Goal: Task Accomplishment & Management: Complete application form

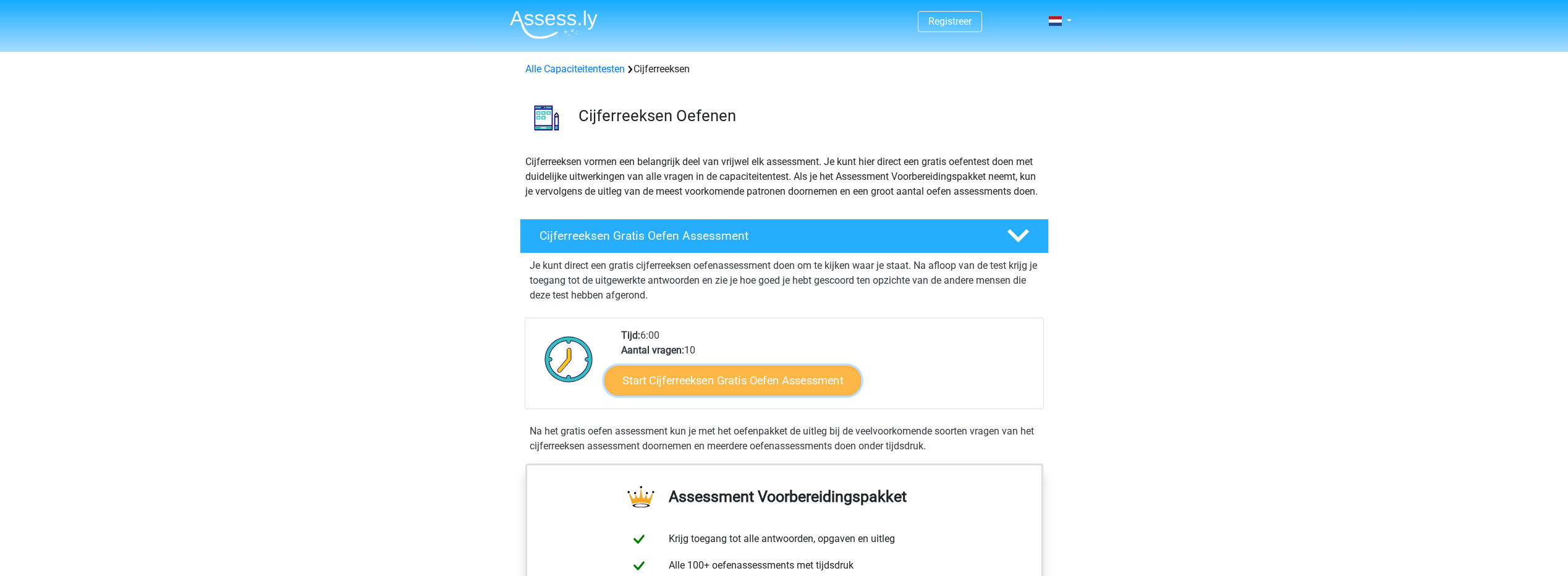
click at [756, 395] on link "Start Cijferreeksen Gratis Oefen Assessment" at bounding box center [733, 379] width 257 height 29
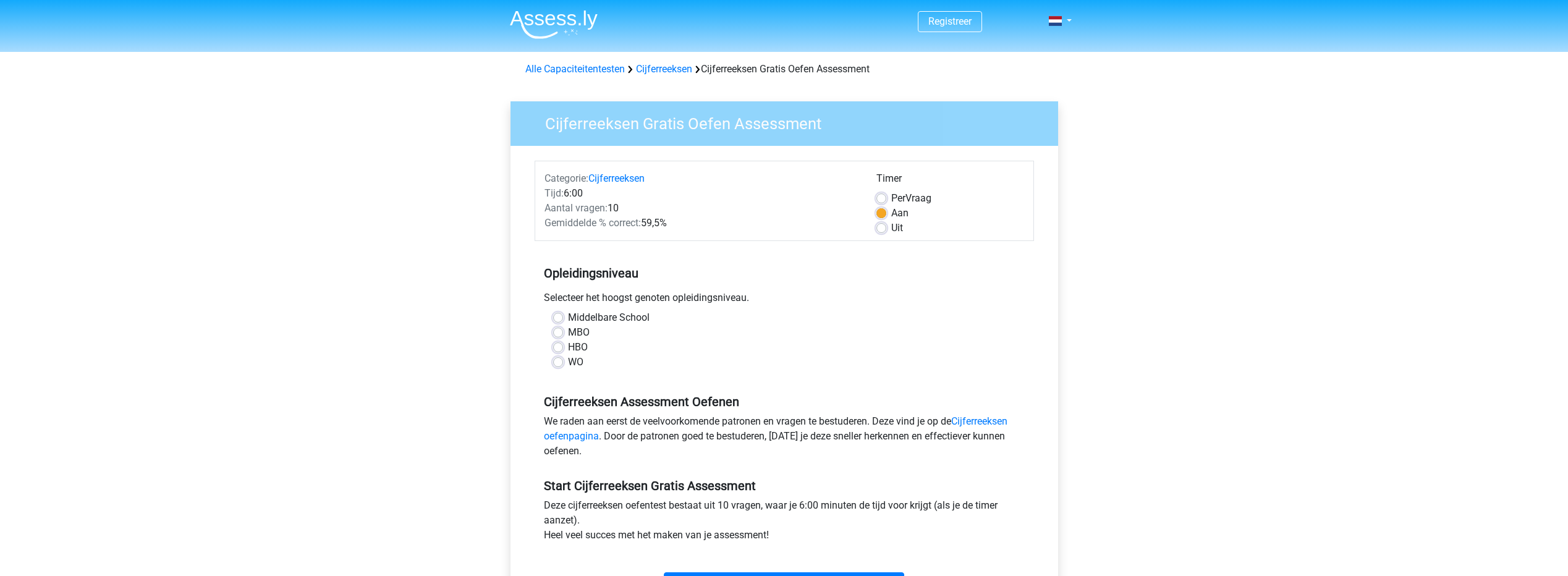
click at [568, 330] on label "MBO" at bounding box center [578, 333] width 22 height 15
click at [559, 330] on input "MBO" at bounding box center [558, 331] width 9 height 12
radio input "true"
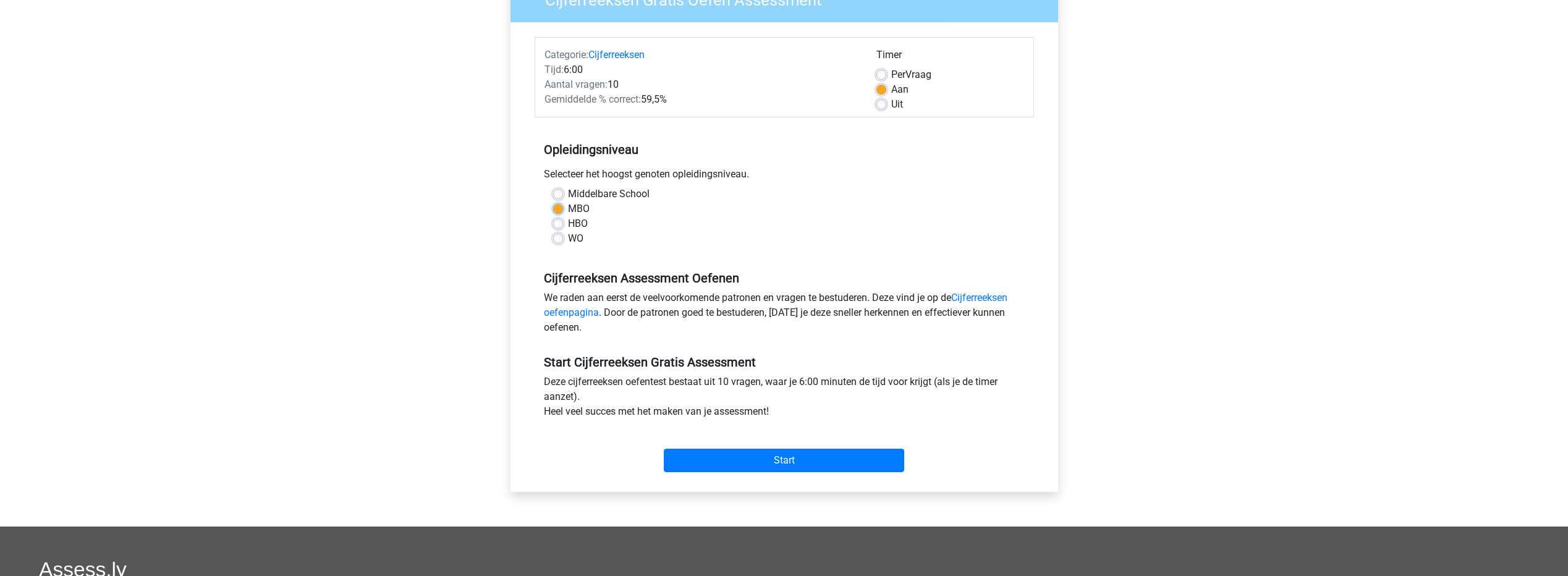
scroll to position [186, 0]
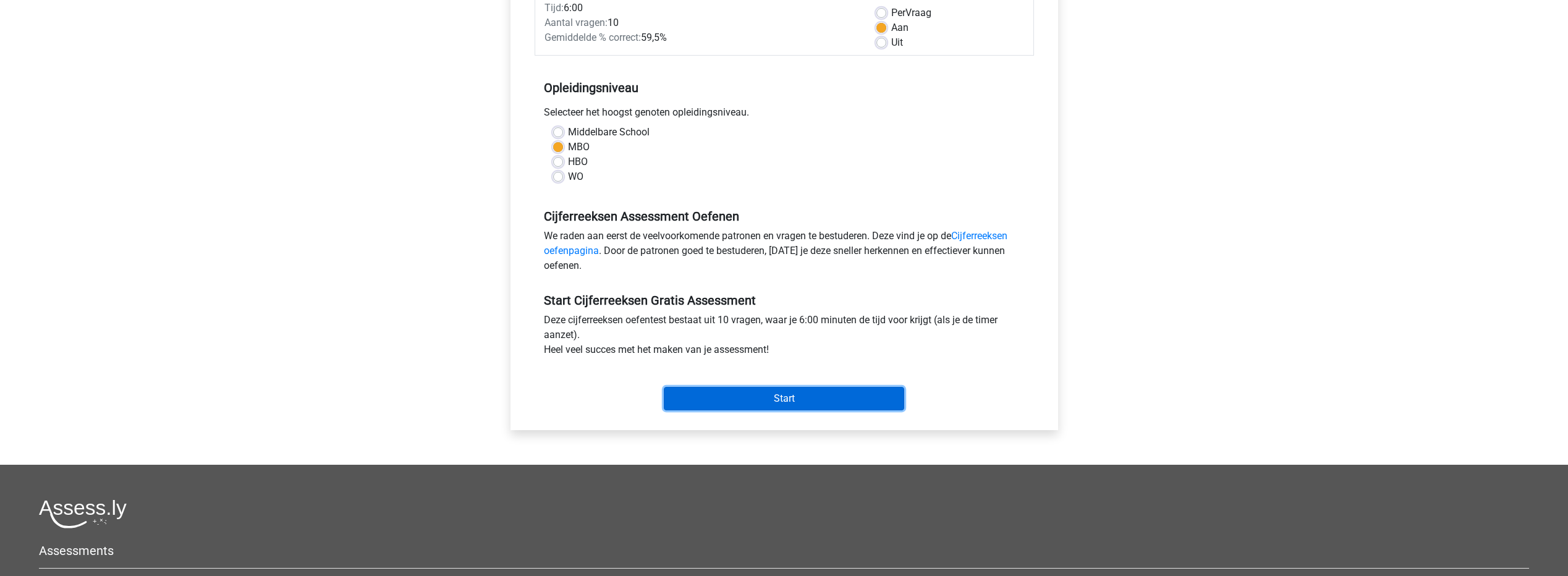
click at [775, 401] on input "Start" at bounding box center [784, 398] width 241 height 24
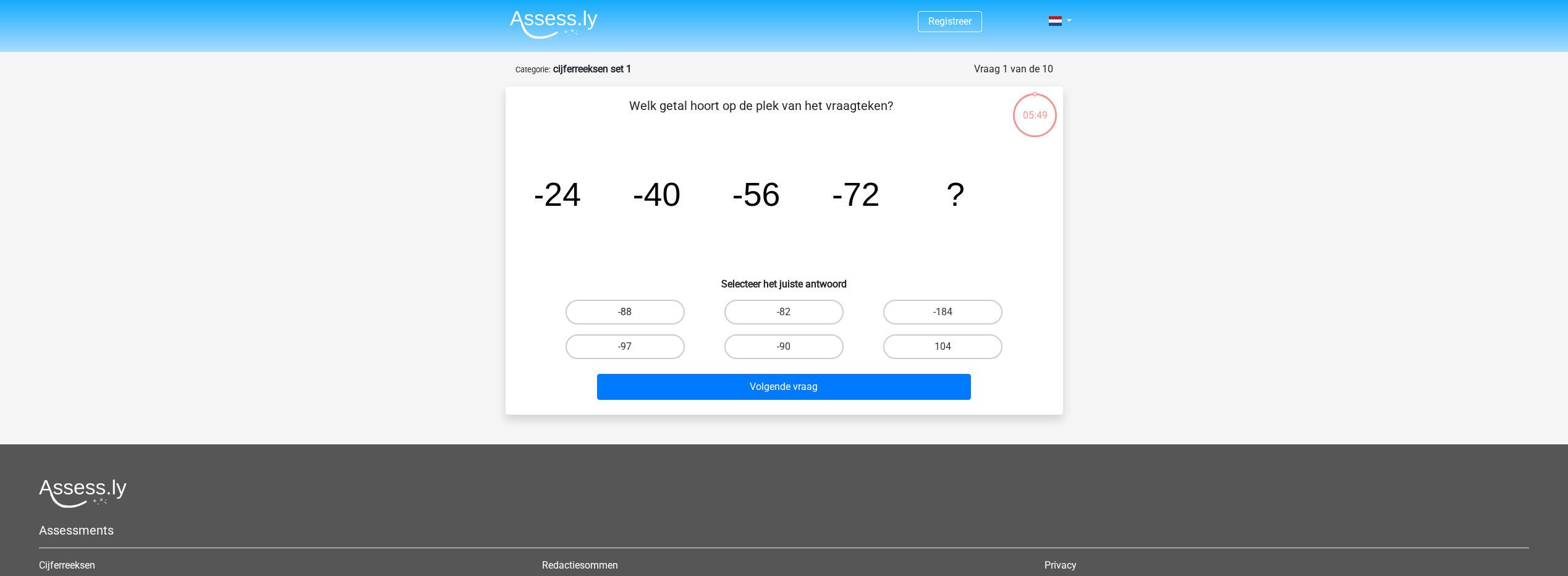
click at [621, 307] on label "-88" at bounding box center [625, 312] width 119 height 25
click at [625, 312] on input "-88" at bounding box center [628, 316] width 8 height 8
radio input "true"
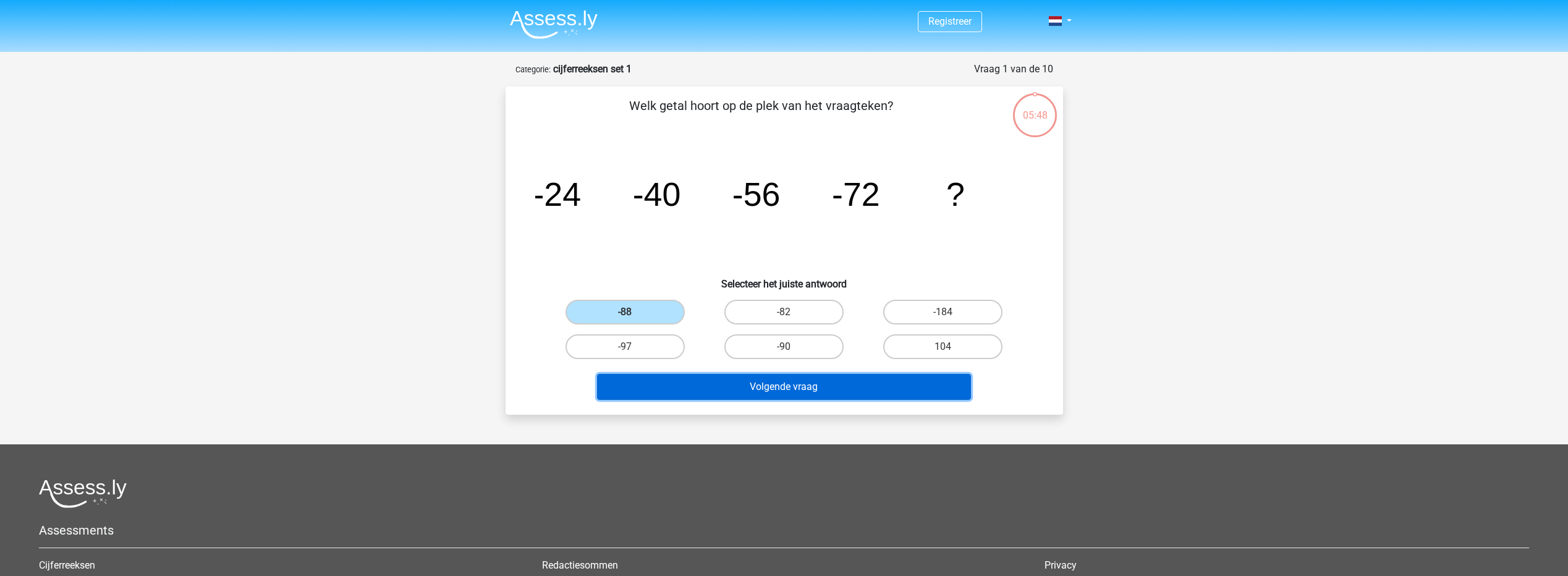
click at [716, 381] on button "Volgende vraag" at bounding box center [784, 387] width 374 height 26
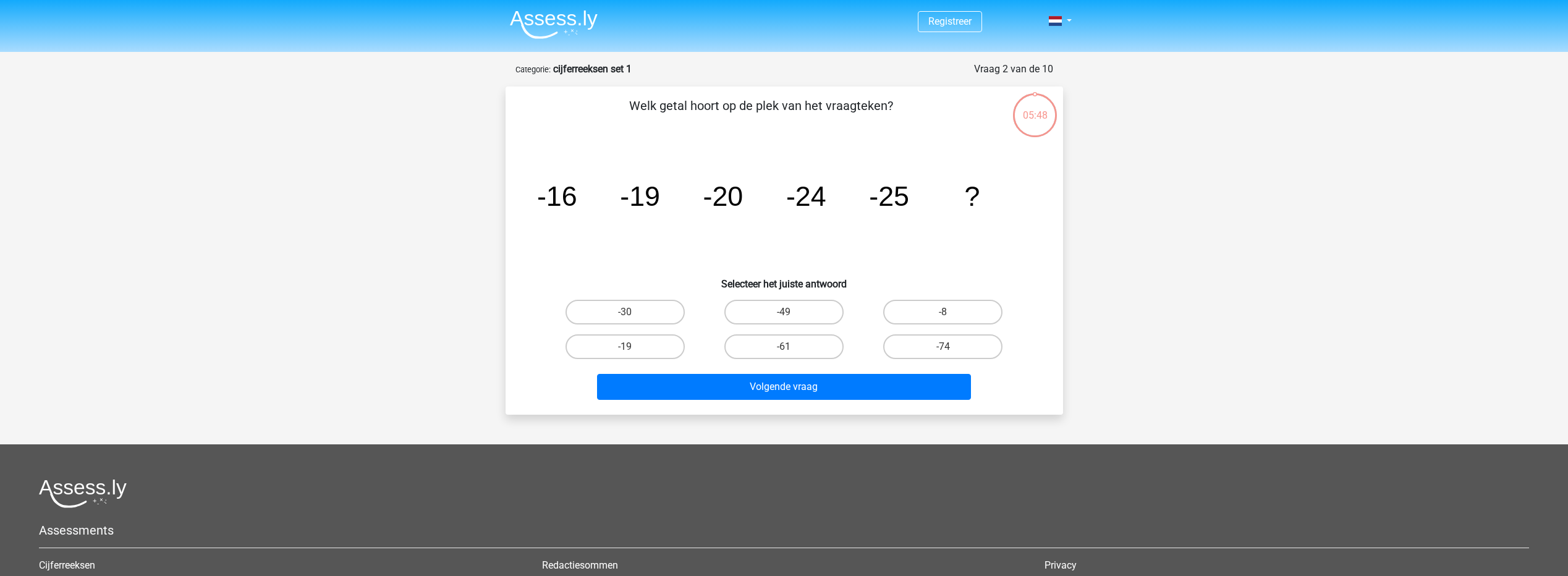
scroll to position [62, 0]
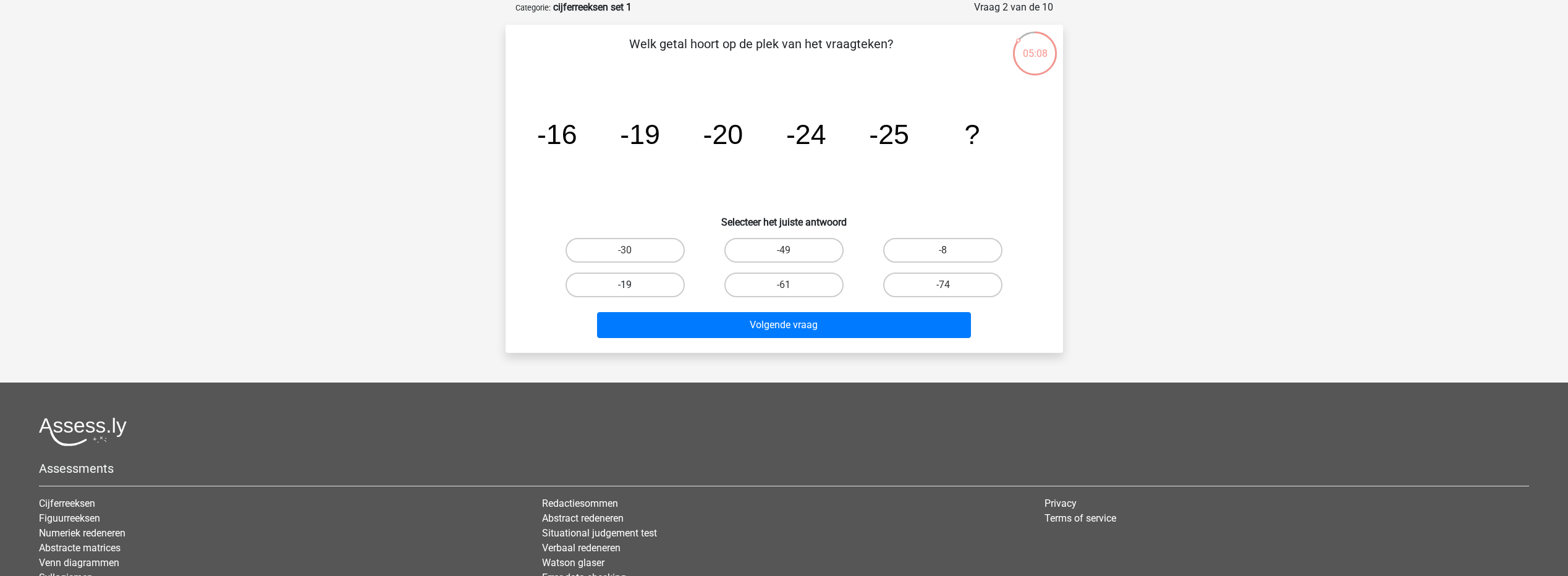
click at [621, 288] on label "-19" at bounding box center [625, 285] width 119 height 25
click at [625, 288] on input "-19" at bounding box center [628, 288] width 8 height 8
radio input "true"
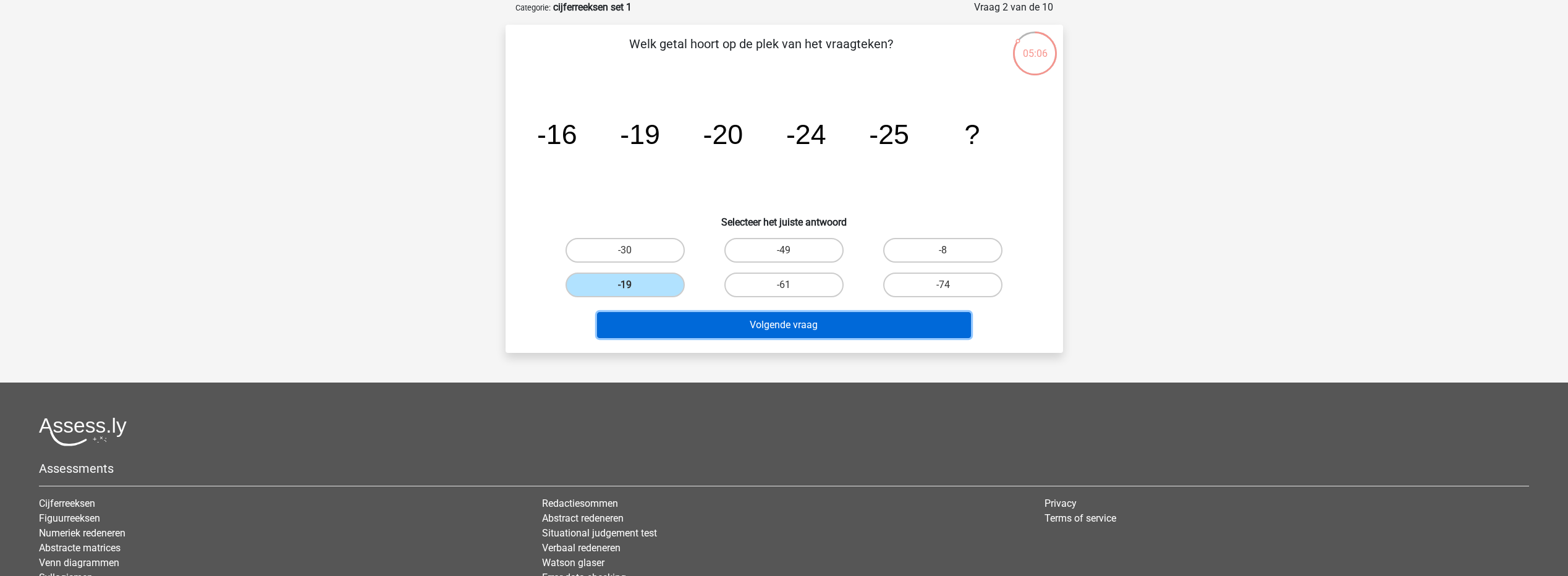
click at [764, 325] on button "Volgende vraag" at bounding box center [784, 325] width 374 height 26
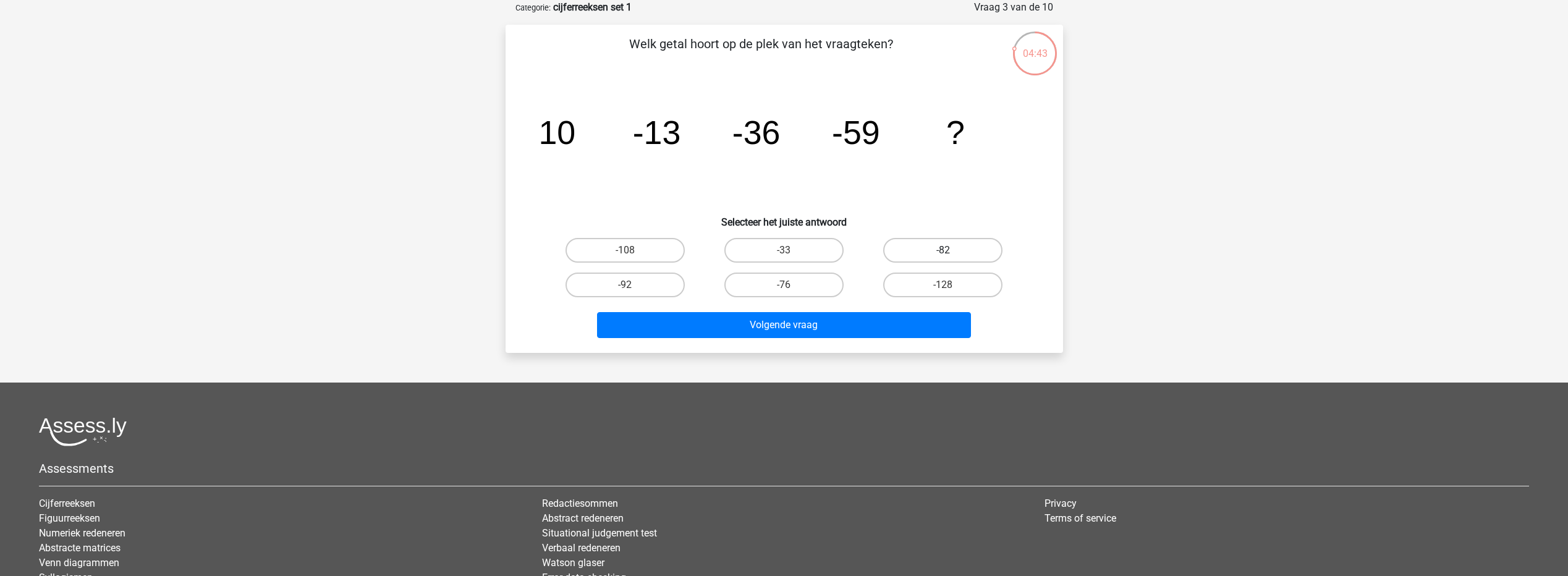
click at [943, 243] on label "-82" at bounding box center [942, 250] width 119 height 25
click at [943, 250] on input "-82" at bounding box center [947, 254] width 8 height 8
radio input "true"
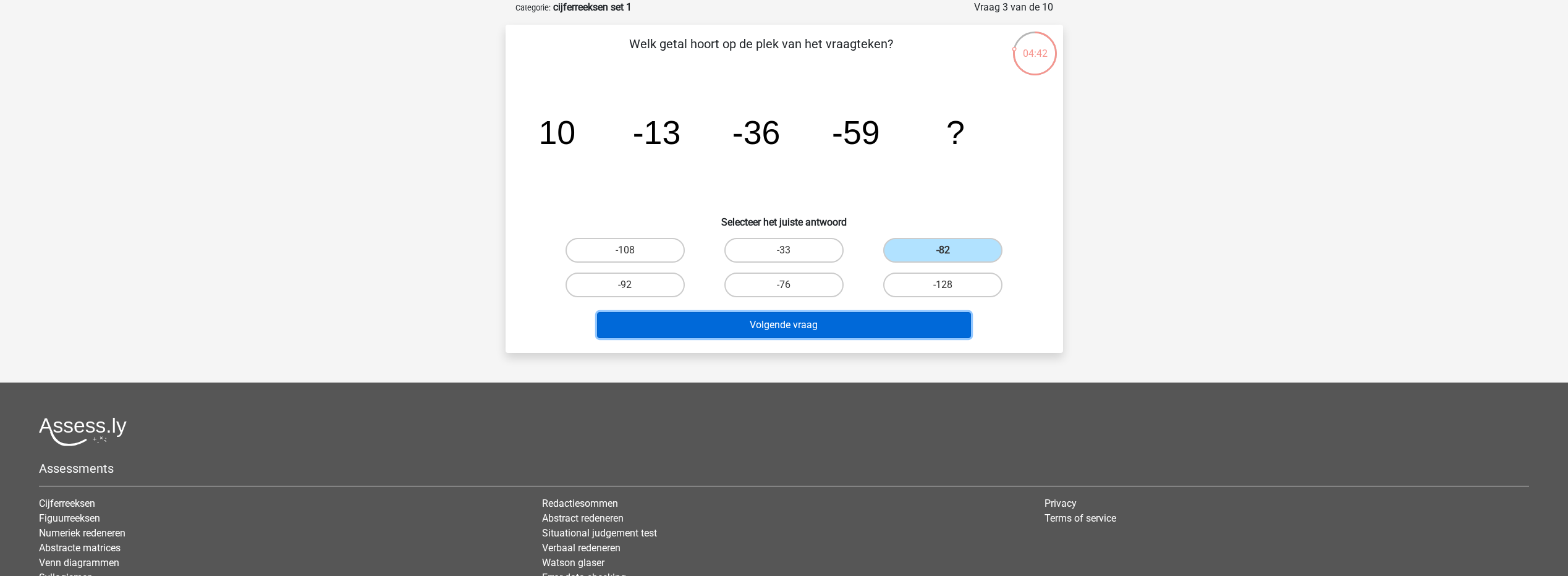
click at [799, 317] on button "Volgende vraag" at bounding box center [784, 325] width 374 height 26
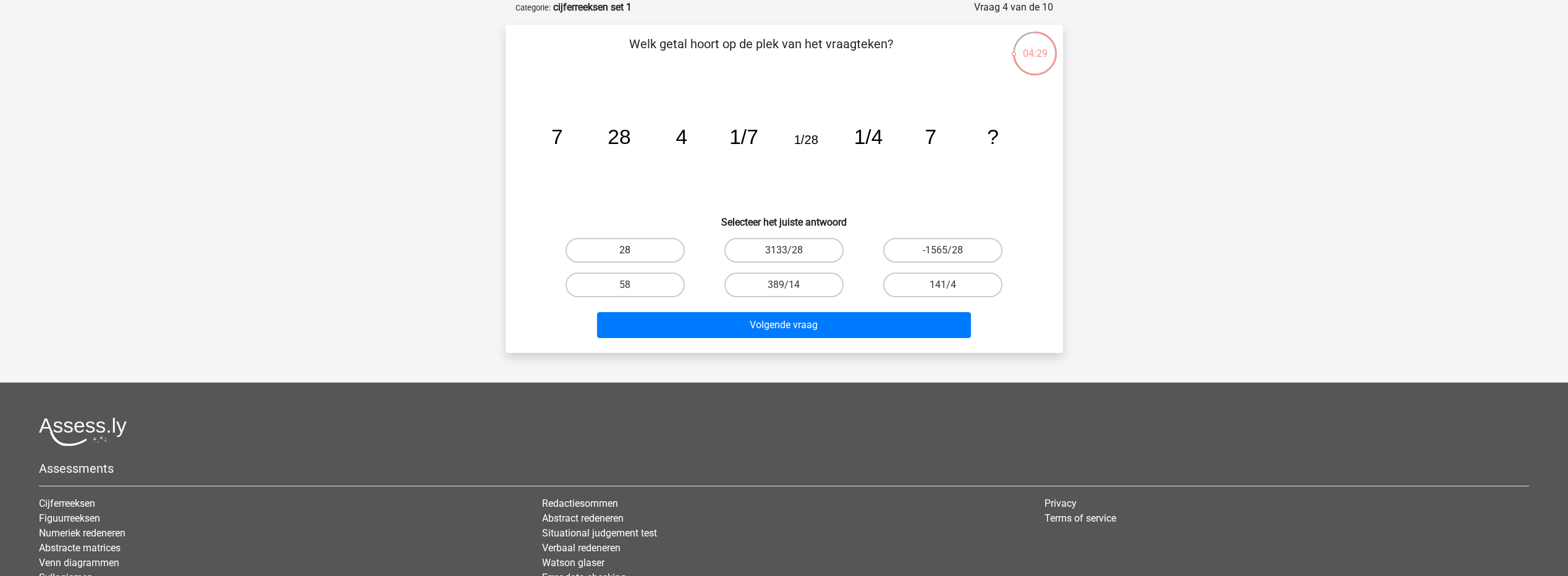
click at [611, 253] on label "28" at bounding box center [625, 250] width 119 height 25
click at [625, 253] on input "28" at bounding box center [628, 254] width 8 height 8
radio input "true"
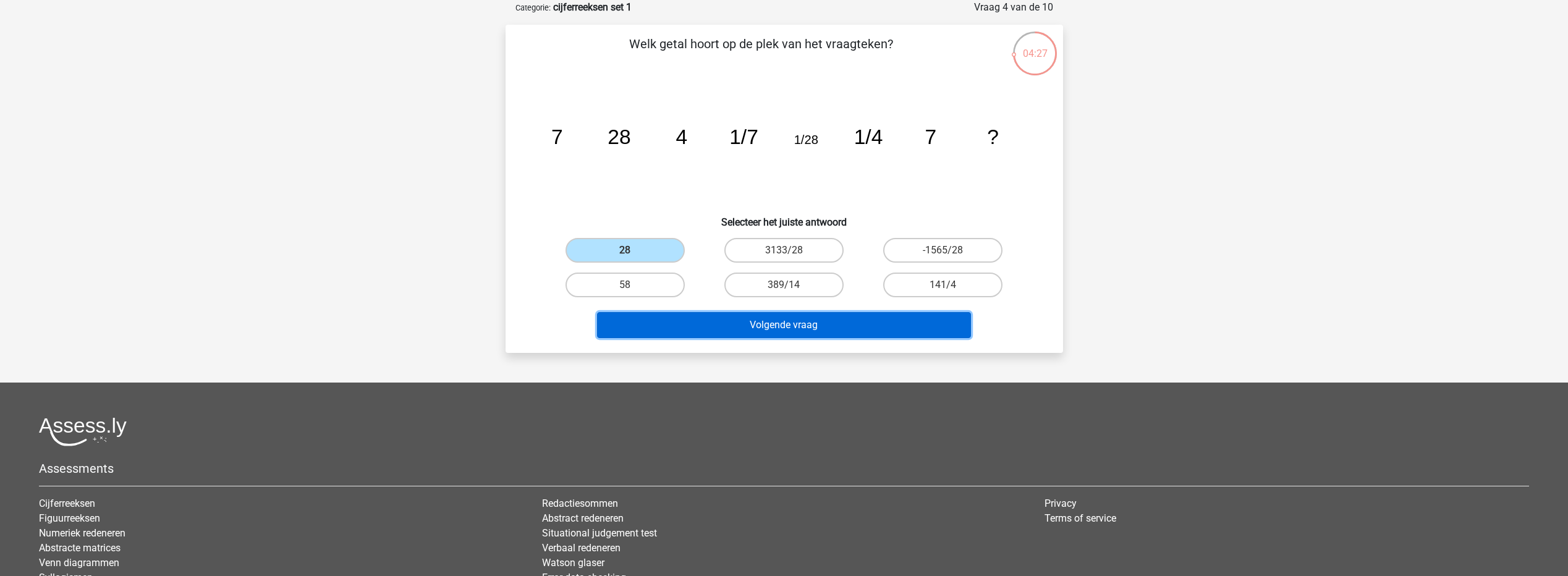
click at [776, 330] on button "Volgende vraag" at bounding box center [784, 325] width 374 height 26
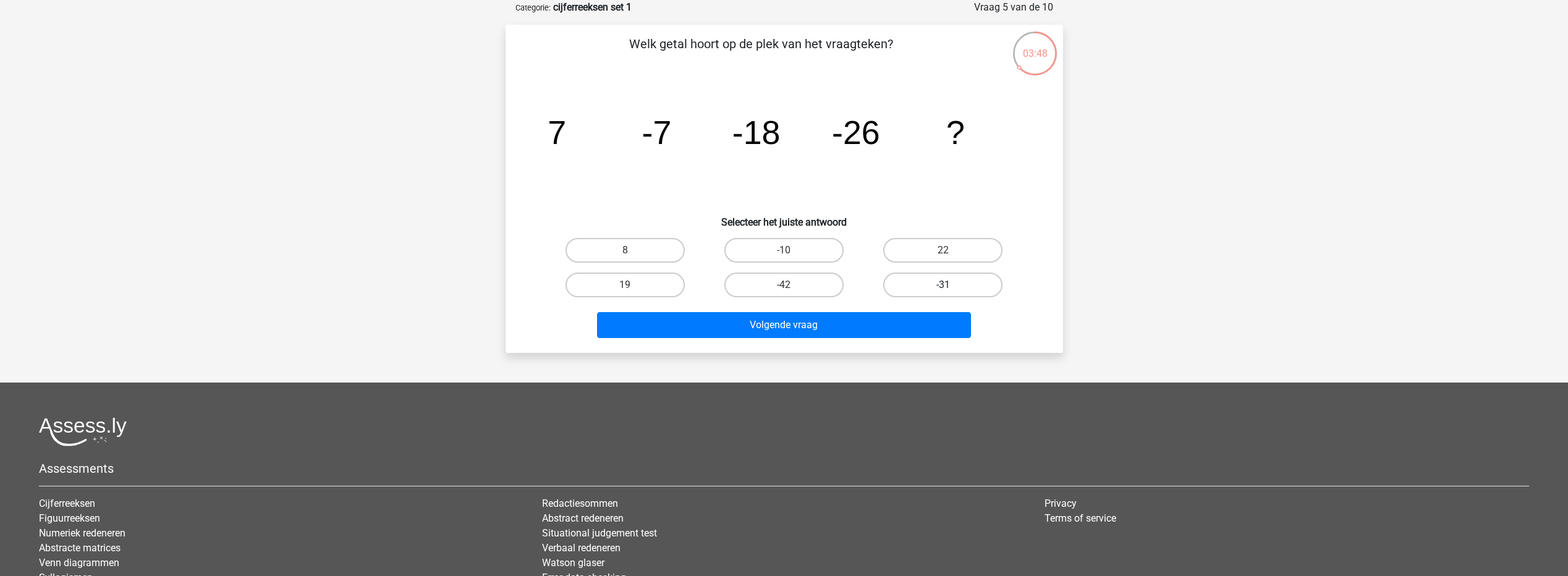
click at [954, 275] on label "-31" at bounding box center [942, 285] width 119 height 25
click at [951, 285] on input "-31" at bounding box center [947, 288] width 8 height 8
radio input "true"
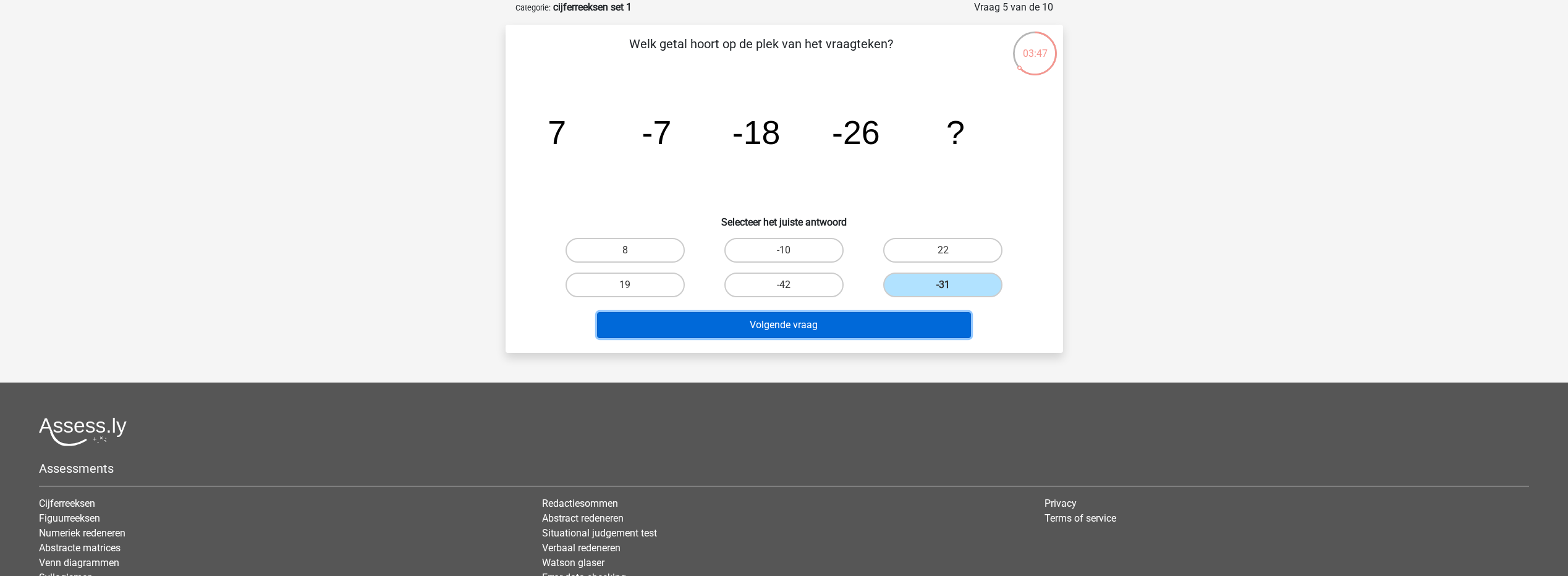
click at [800, 321] on button "Volgende vraag" at bounding box center [784, 325] width 374 height 26
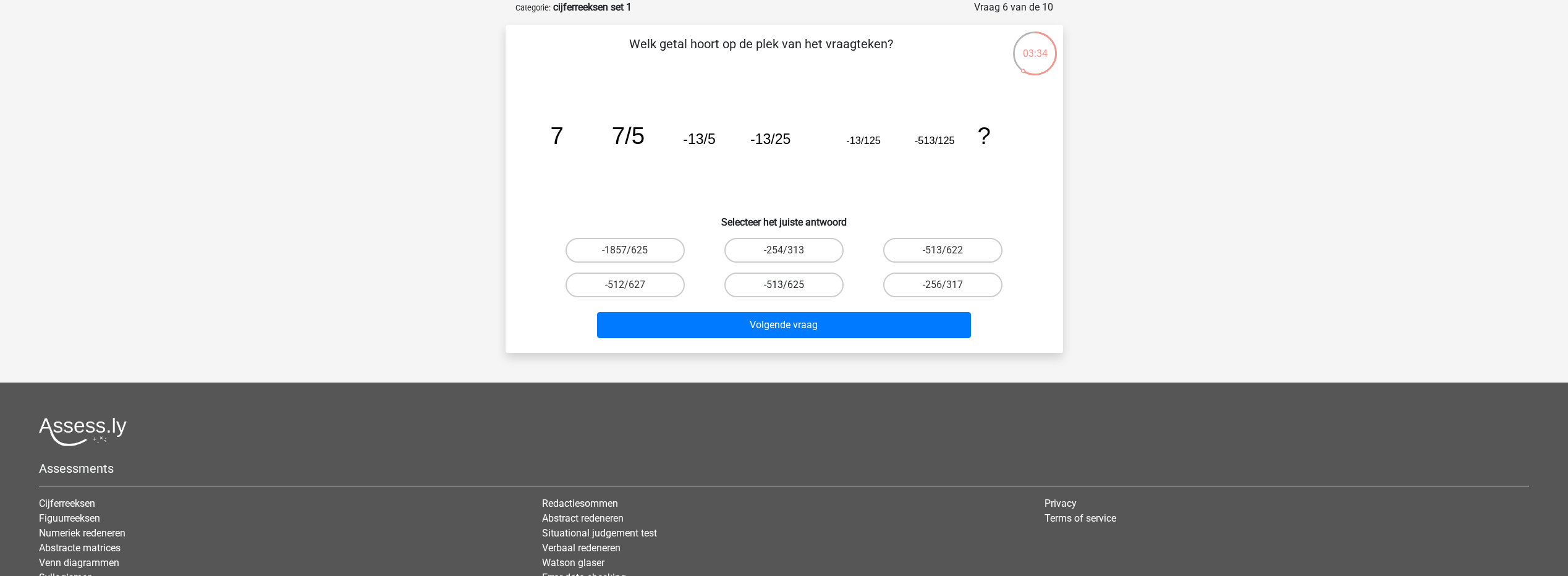
click at [794, 277] on label "-513/625" at bounding box center [784, 285] width 119 height 25
click at [792, 285] on input "-513/625" at bounding box center [788, 288] width 8 height 8
radio input "true"
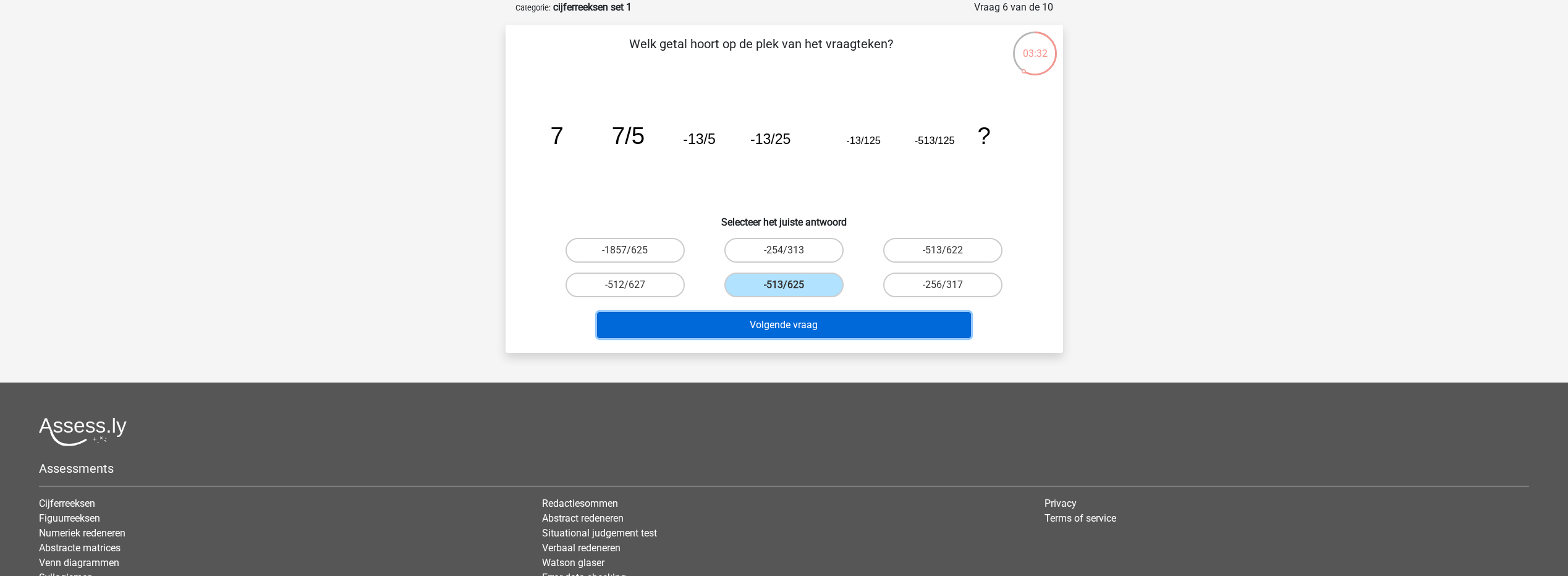
click at [786, 320] on button "Volgende vraag" at bounding box center [784, 325] width 374 height 26
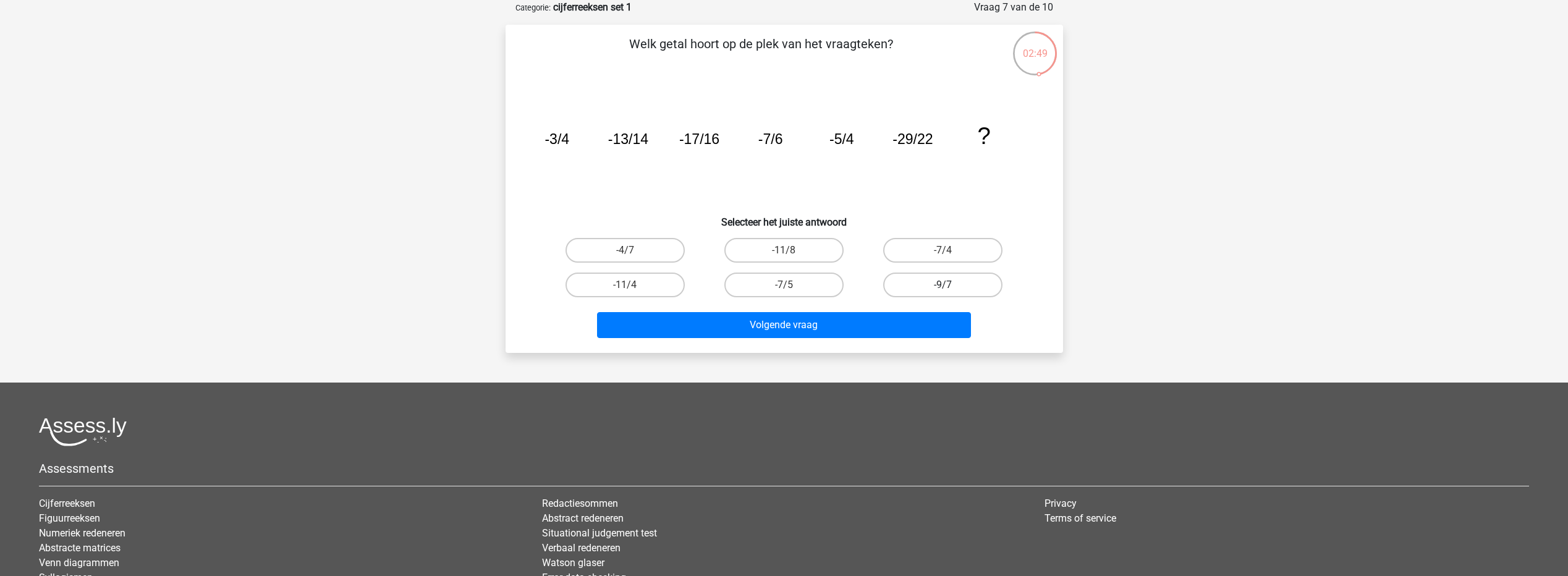
click at [927, 283] on label "-9/7" at bounding box center [942, 285] width 119 height 25
click at [943, 285] on input "-9/7" at bounding box center [947, 288] width 8 height 8
radio input "true"
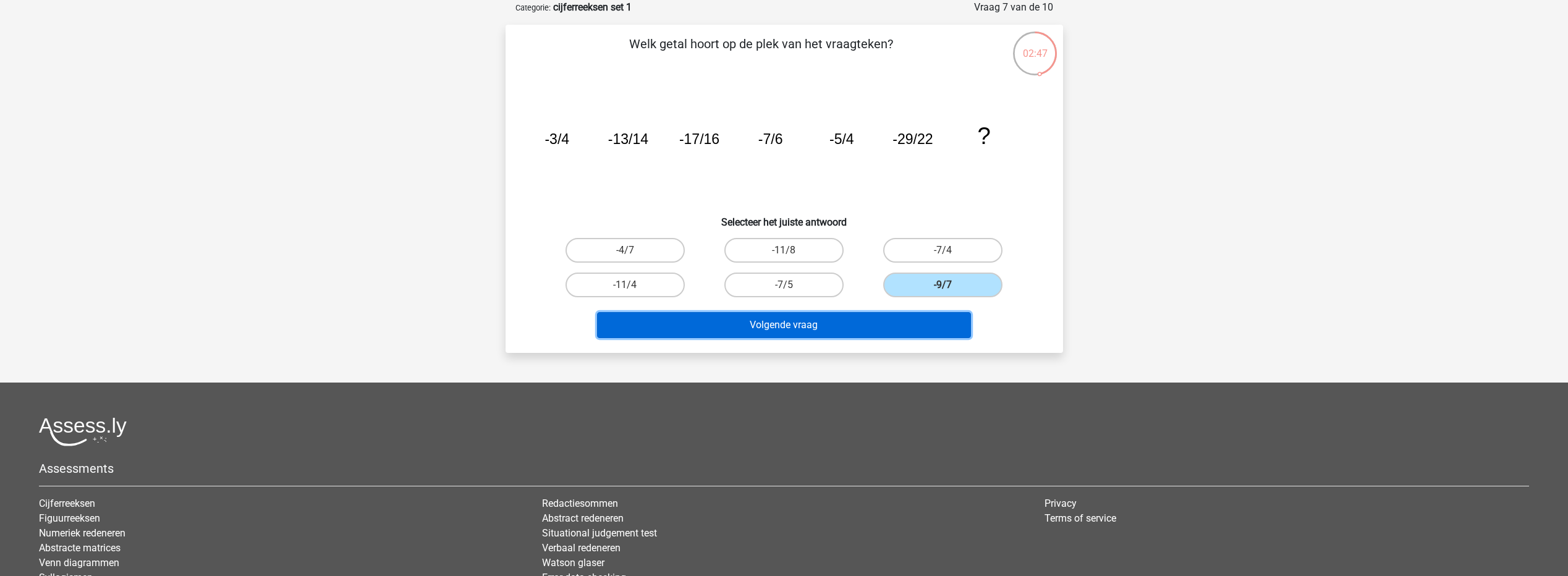
click at [843, 324] on button "Volgende vraag" at bounding box center [784, 325] width 374 height 26
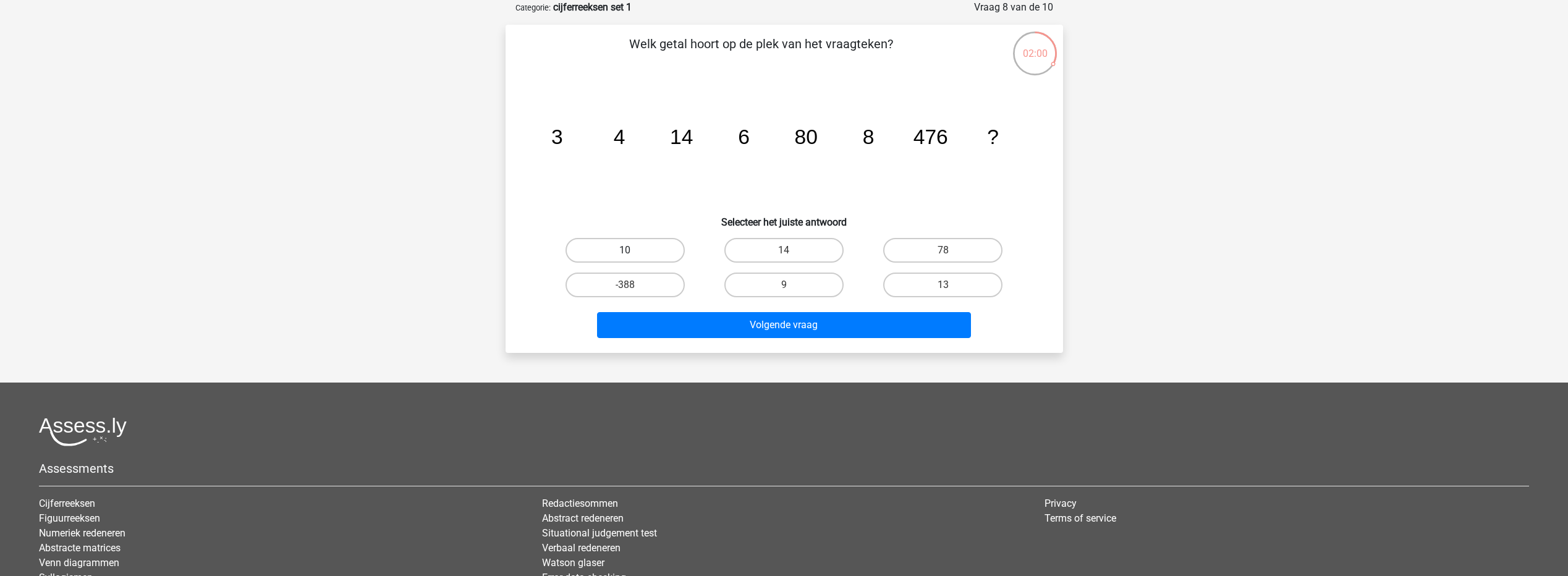
click at [660, 251] on label "10" at bounding box center [625, 250] width 119 height 25
click at [633, 251] on input "10" at bounding box center [628, 254] width 8 height 8
radio input "true"
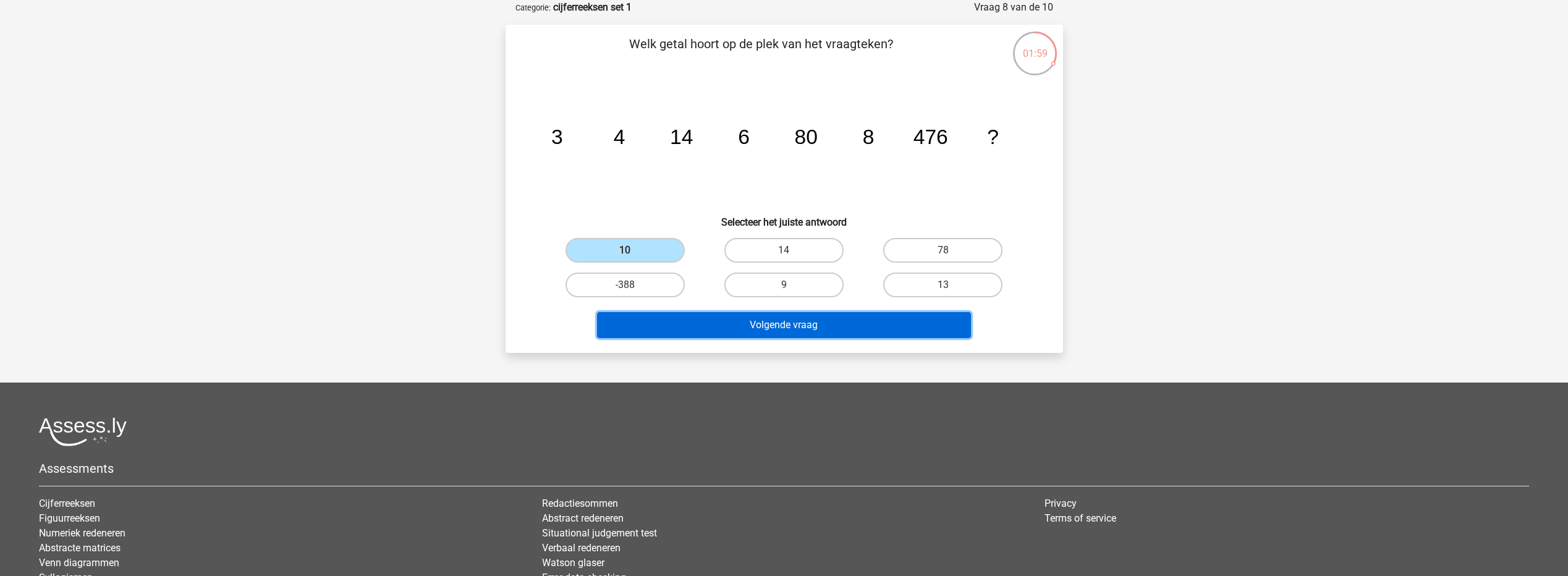
click at [722, 323] on button "Volgende vraag" at bounding box center [784, 325] width 374 height 26
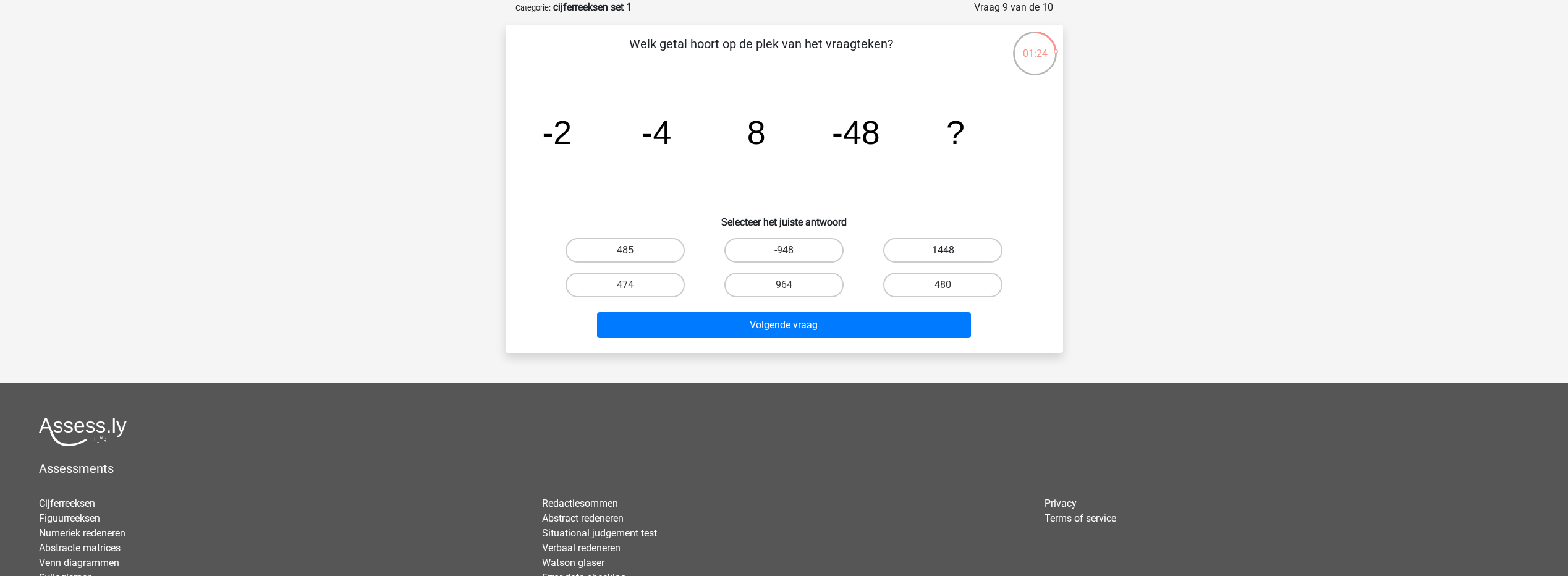
click at [957, 240] on label "1448" at bounding box center [942, 250] width 119 height 25
click at [951, 250] on input "1448" at bounding box center [947, 254] width 8 height 8
radio input "true"
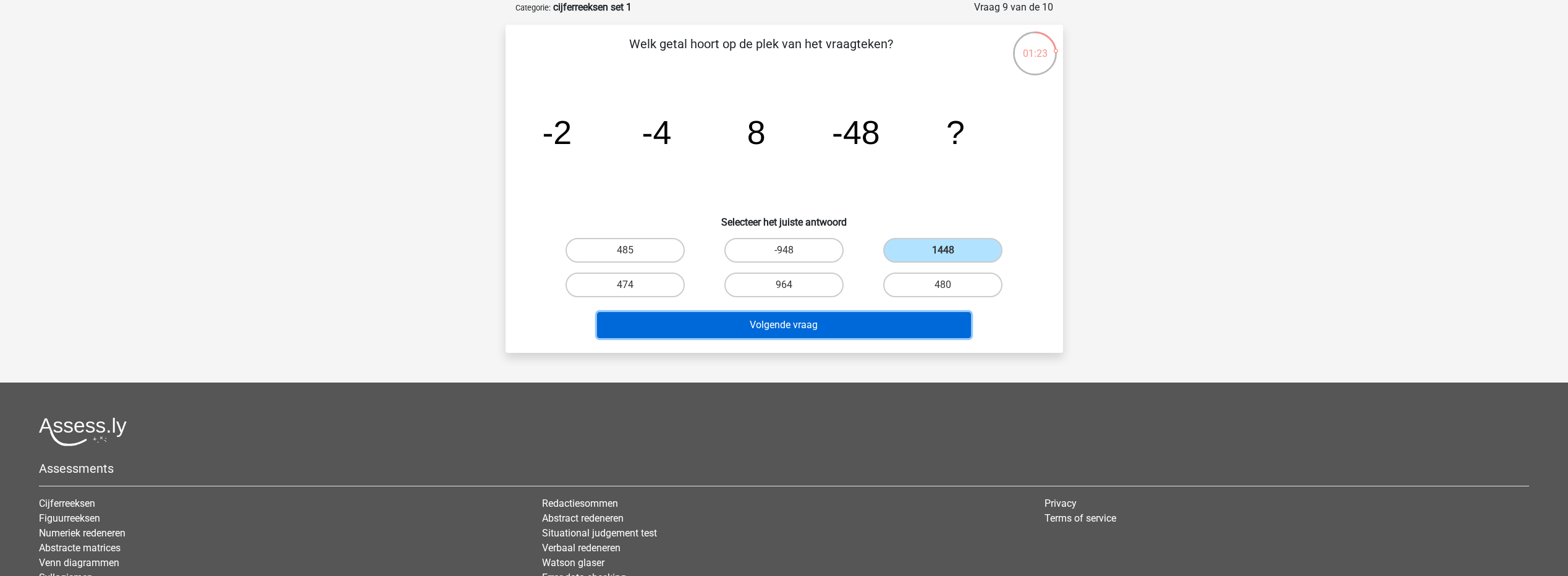
click at [884, 331] on button "Volgende vraag" at bounding box center [784, 325] width 374 height 26
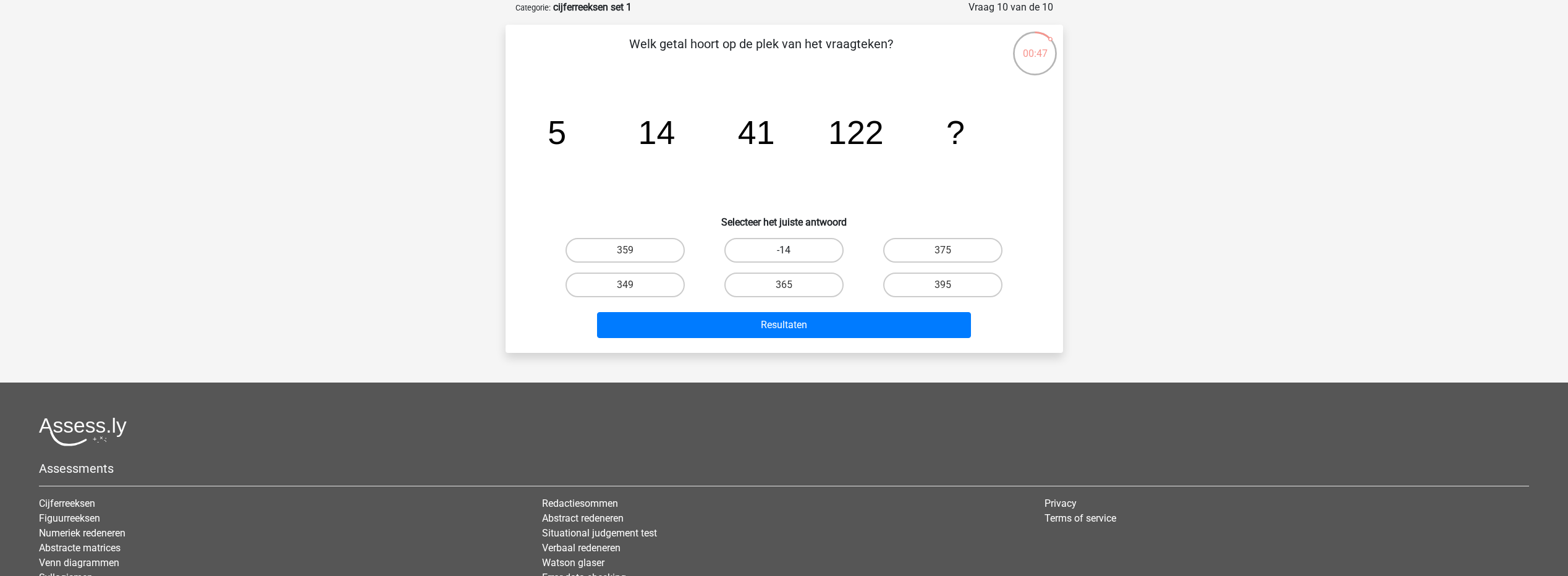
click at [793, 244] on label "-14" at bounding box center [784, 250] width 119 height 25
click at [792, 250] on input "-14" at bounding box center [788, 254] width 8 height 8
radio input "true"
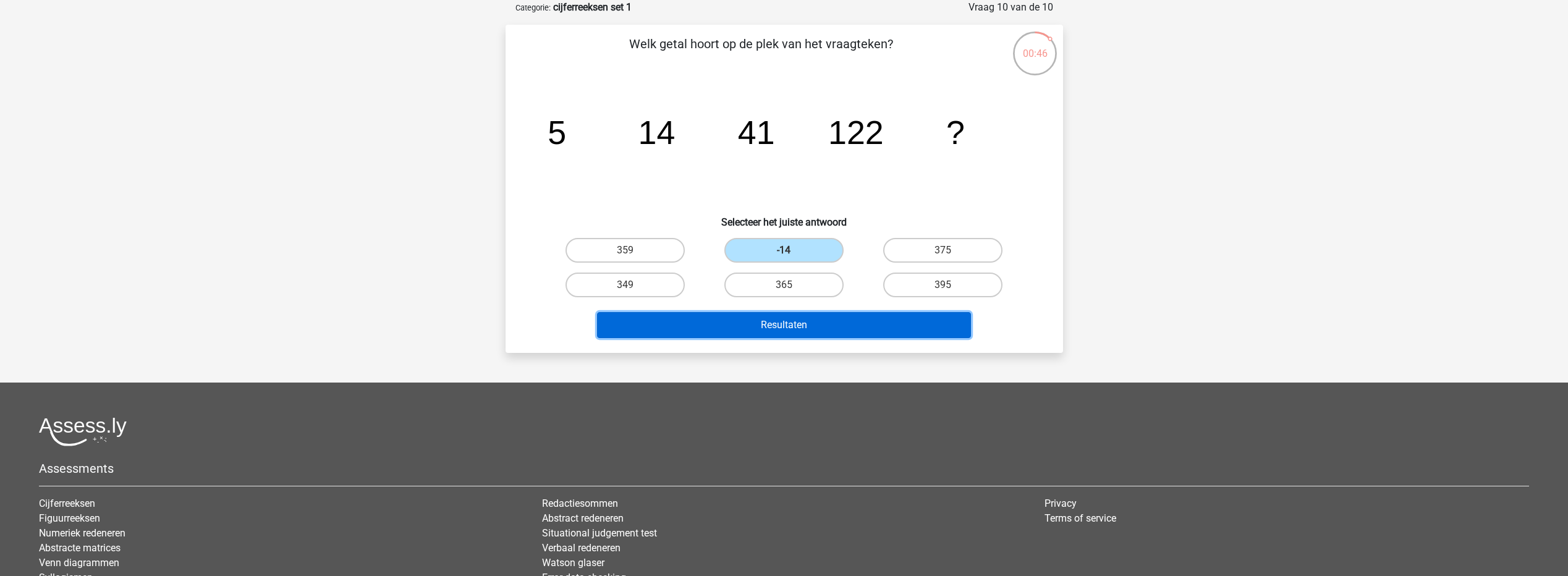
click at [806, 328] on button "Resultaten" at bounding box center [784, 325] width 374 height 26
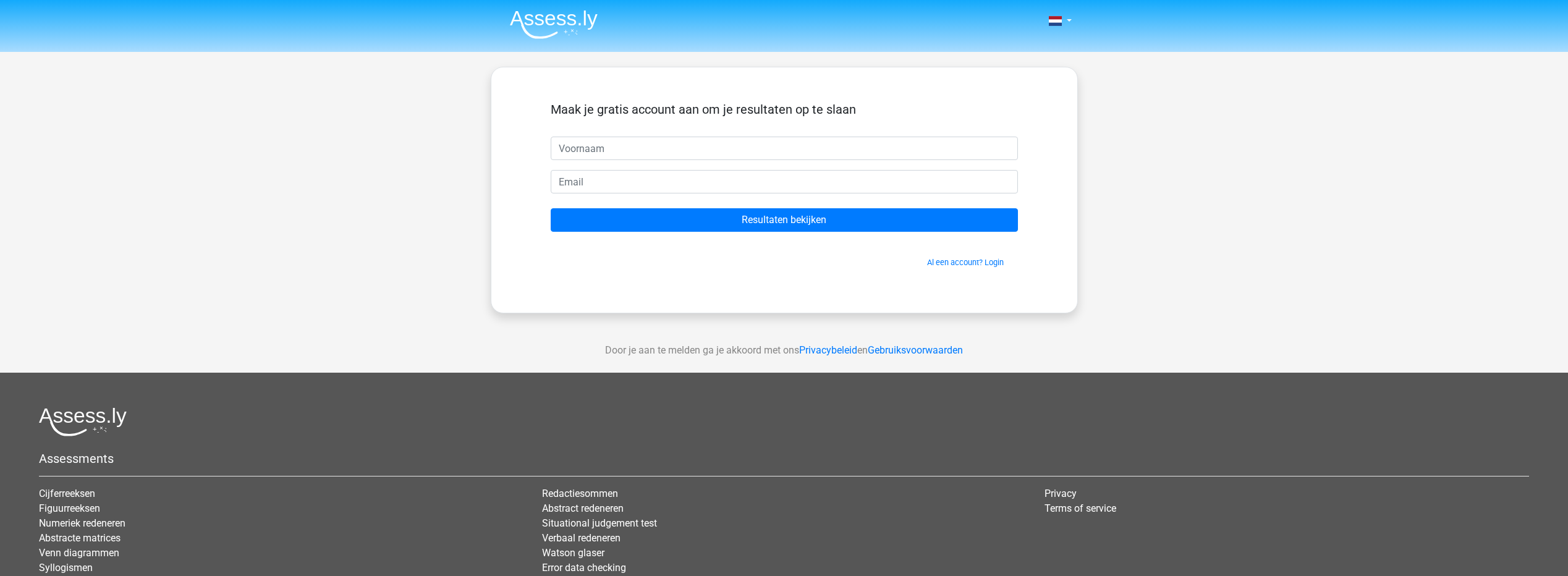
click at [643, 151] on input "text" at bounding box center [784, 148] width 467 height 24
type input "edith"
type input "Edith_huissen@hotmail.com"
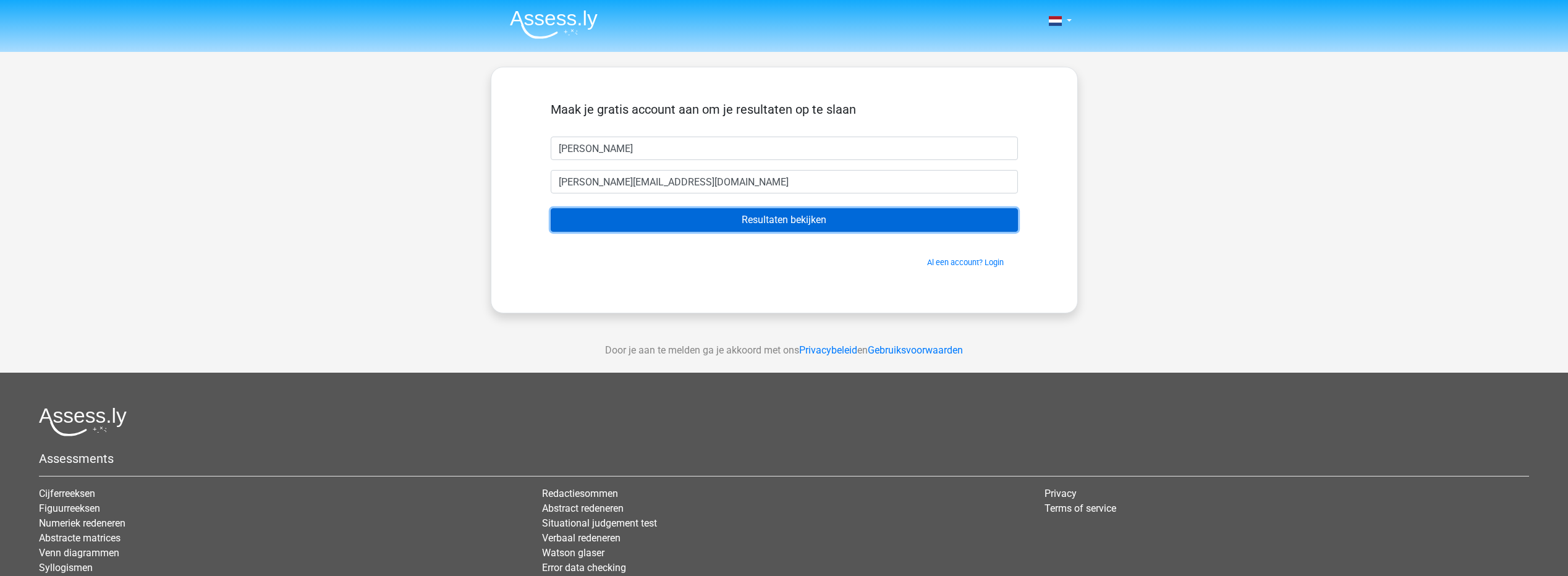
click at [710, 219] on input "Resultaten bekijken" at bounding box center [784, 220] width 467 height 24
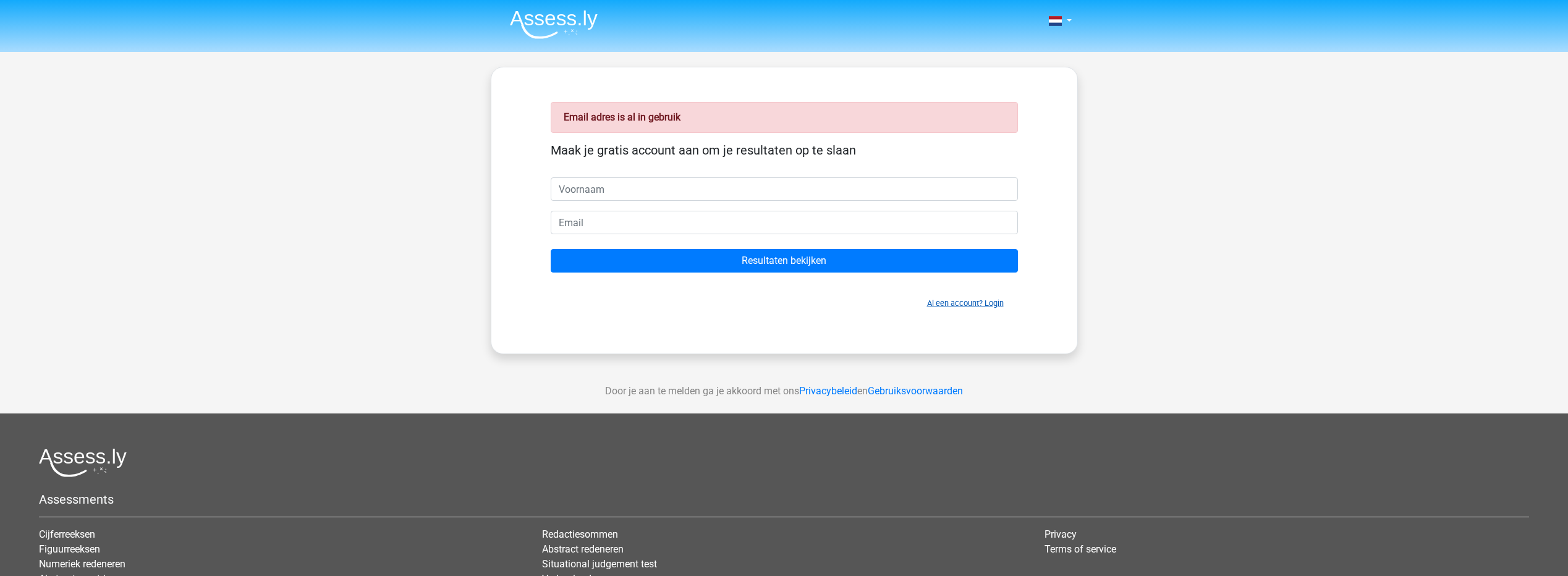
click at [965, 304] on link "Al een account? Login" at bounding box center [965, 303] width 76 height 9
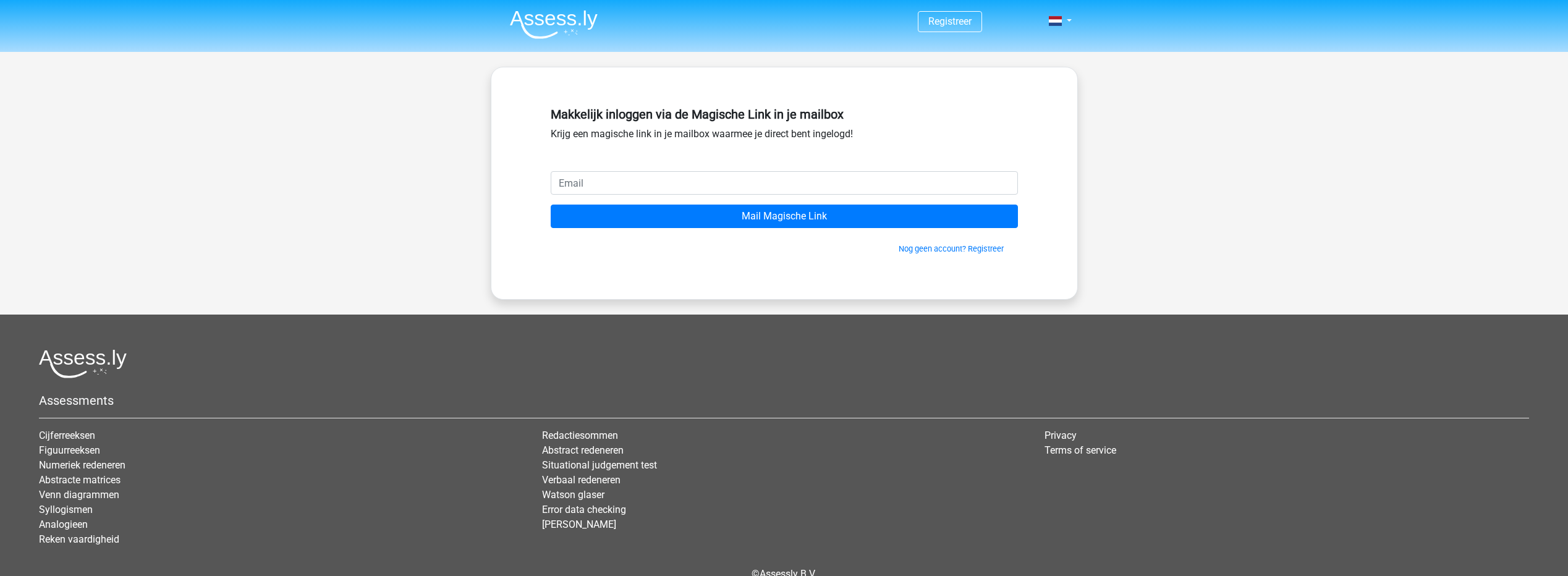
click at [616, 180] on input "email" at bounding box center [784, 182] width 467 height 24
type input "[PERSON_NAME][EMAIL_ADDRESS][DOMAIN_NAME]"
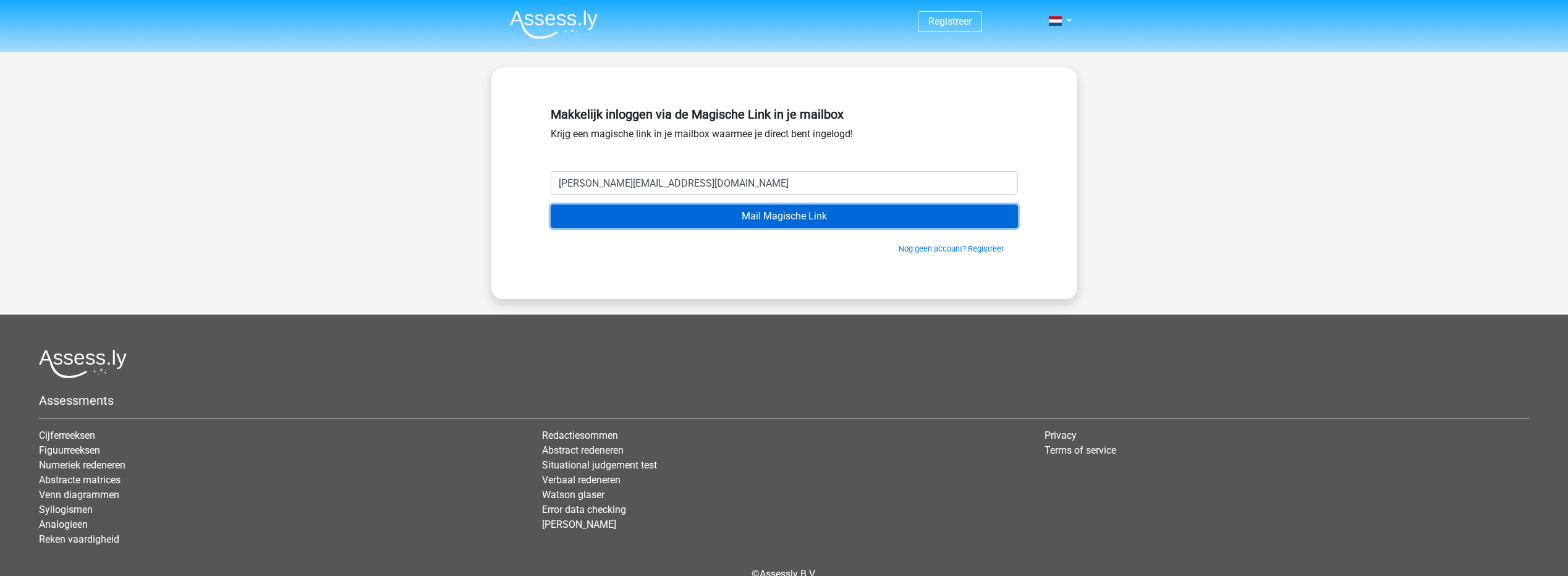
click at [678, 222] on input "Mail Magische Link" at bounding box center [784, 216] width 467 height 24
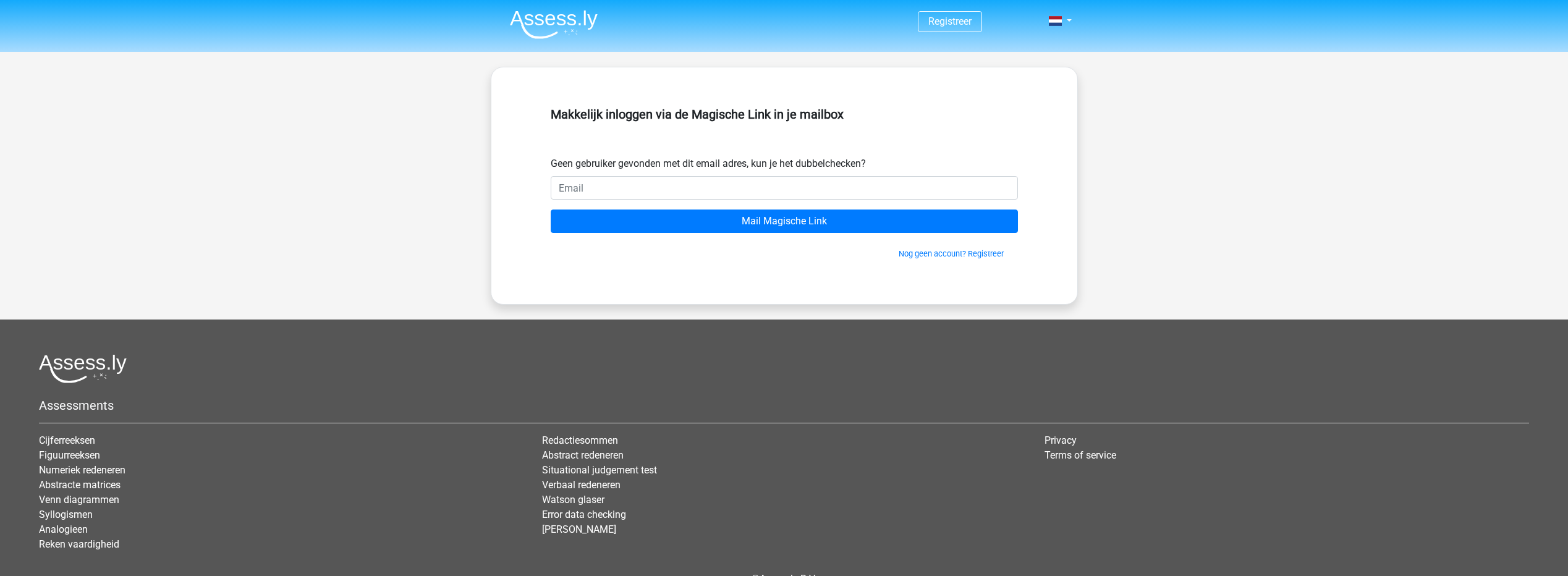
click at [603, 183] on input "email" at bounding box center [784, 188] width 467 height 24
type input "[PERSON_NAME][EMAIL_ADDRESS][DOMAIN_NAME]"
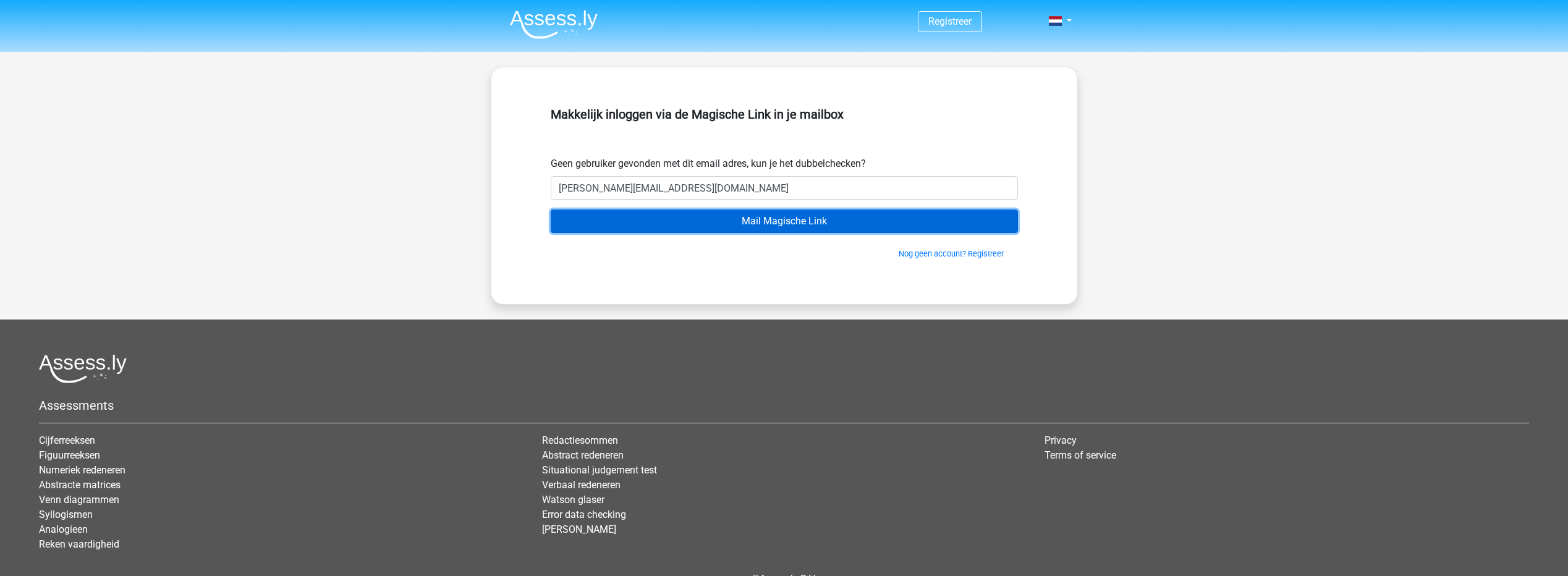
click at [714, 220] on input "Mail Magische Link" at bounding box center [784, 221] width 467 height 24
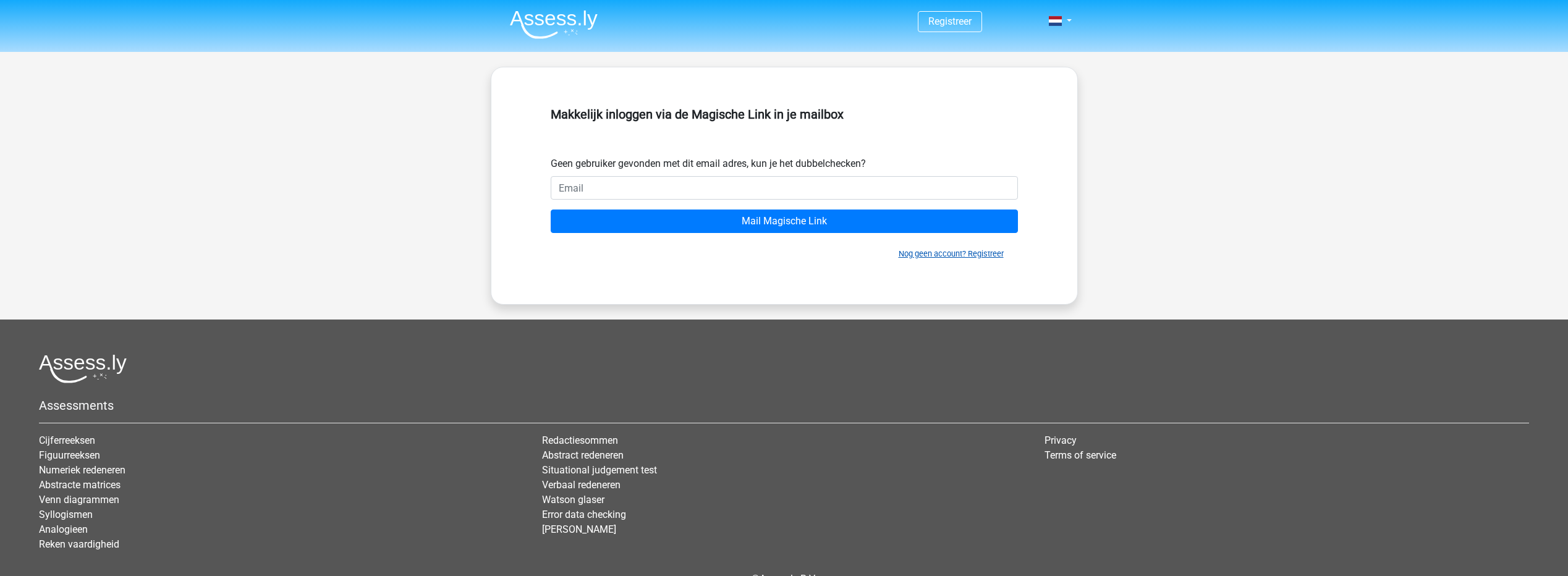
click at [970, 251] on link "Nog geen account? Registreer" at bounding box center [950, 254] width 105 height 9
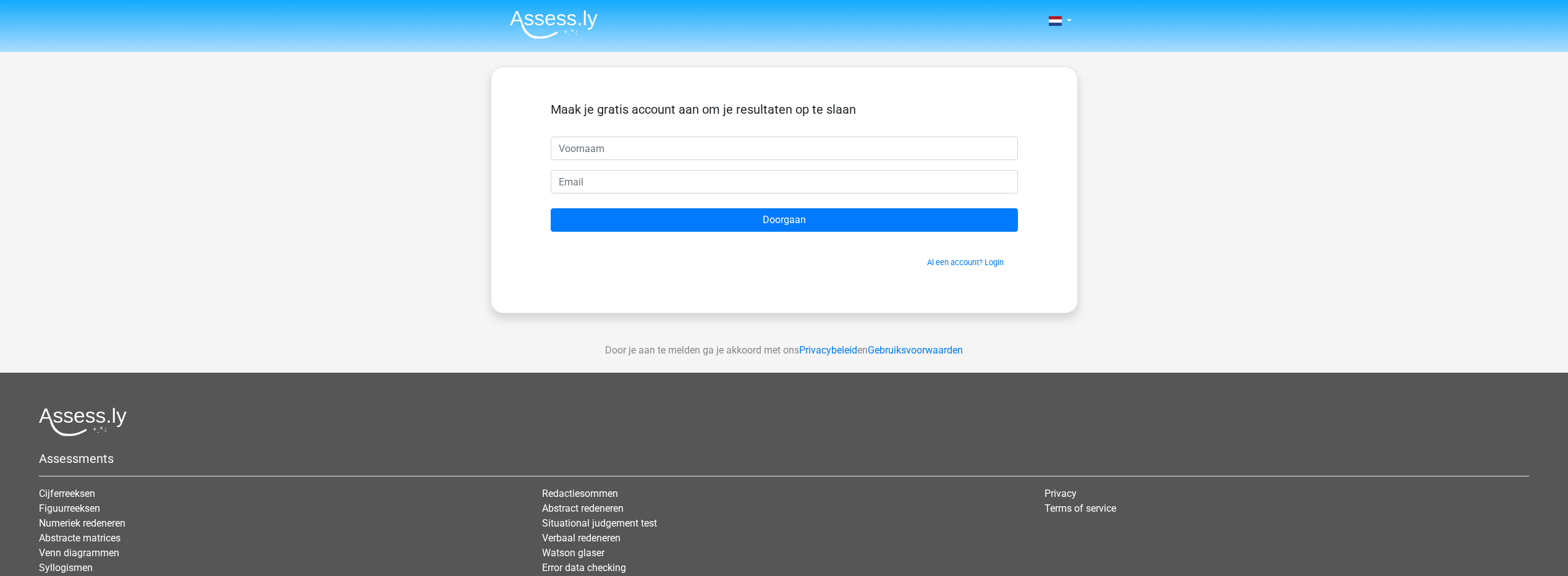
click at [597, 143] on input "text" at bounding box center [784, 148] width 467 height 24
type input "edith"
type input "Edith_huissen@hotmail.com"
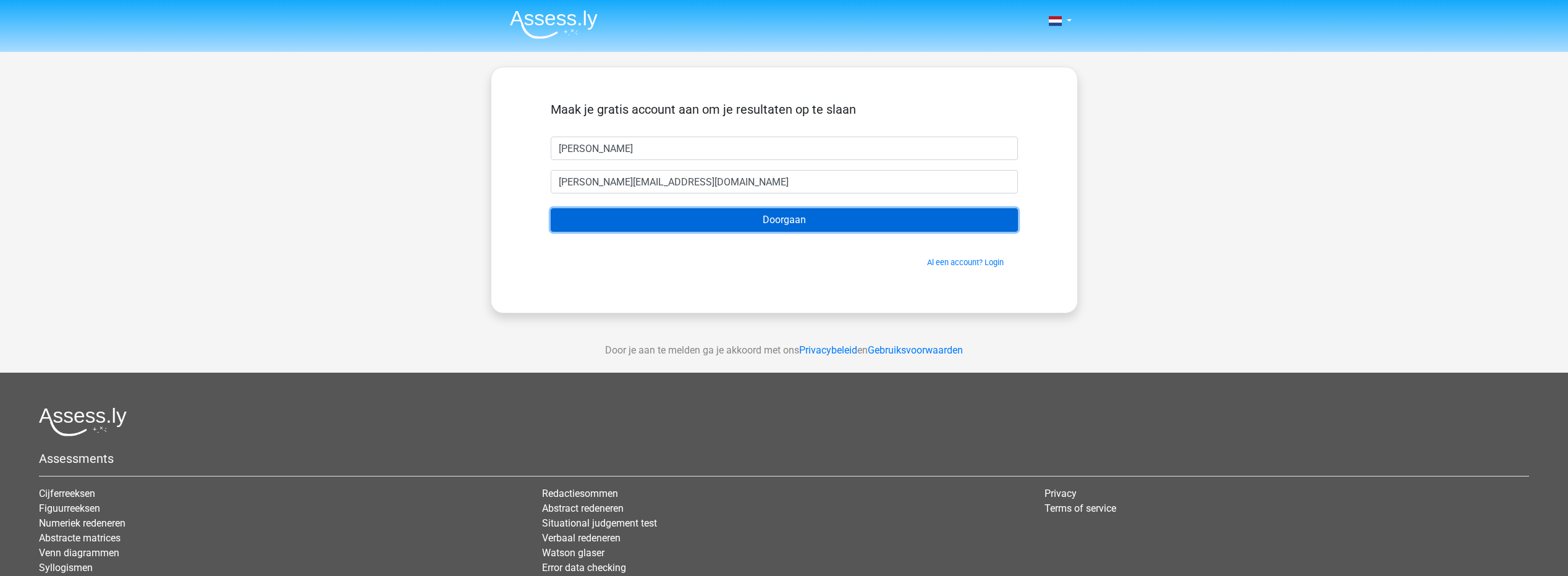
click at [737, 224] on input "Doorgaan" at bounding box center [784, 220] width 467 height 24
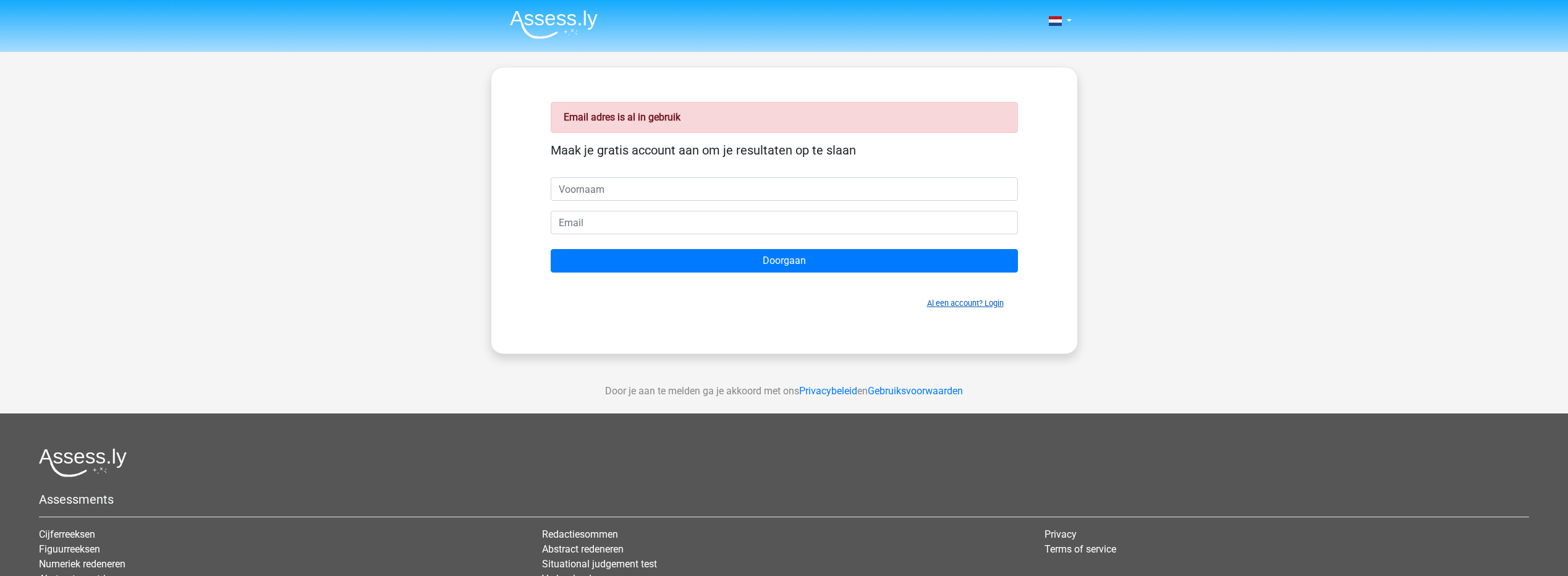
click at [938, 304] on link "Al een account? Login" at bounding box center [965, 303] width 76 height 9
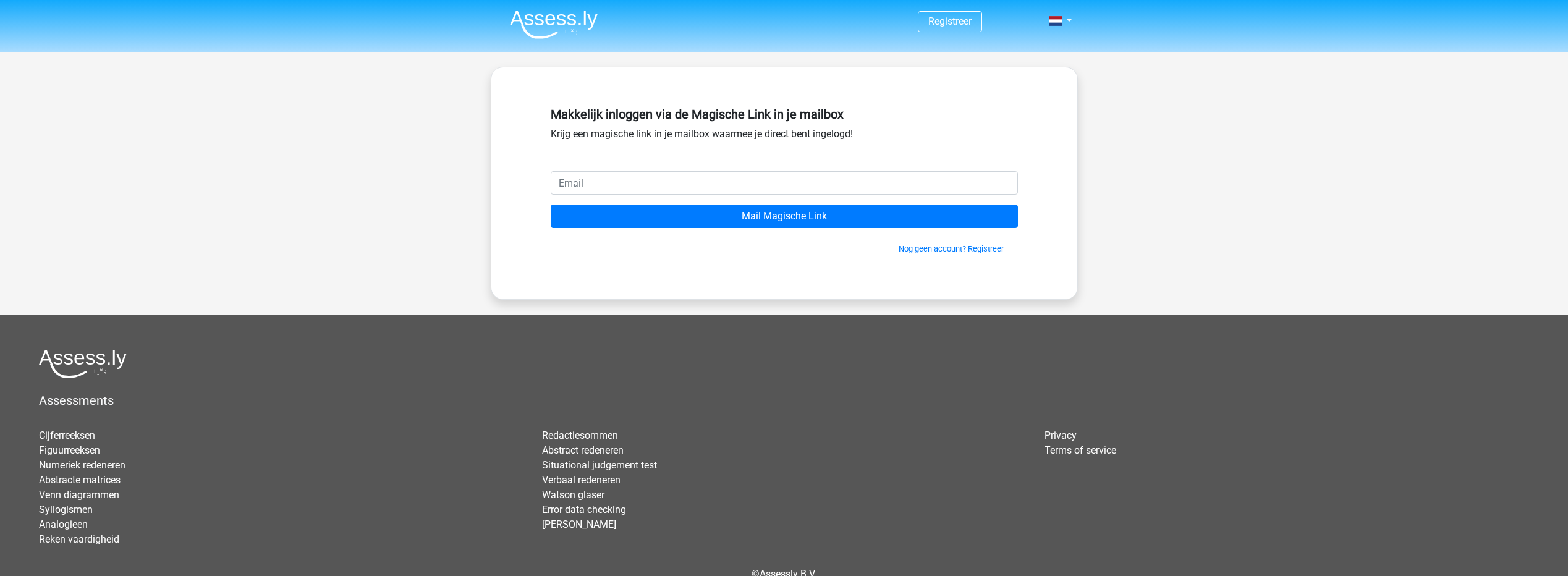
click at [580, 173] on input "email" at bounding box center [784, 182] width 467 height 24
type input "[PERSON_NAME][EMAIL_ADDRESS][DOMAIN_NAME]"
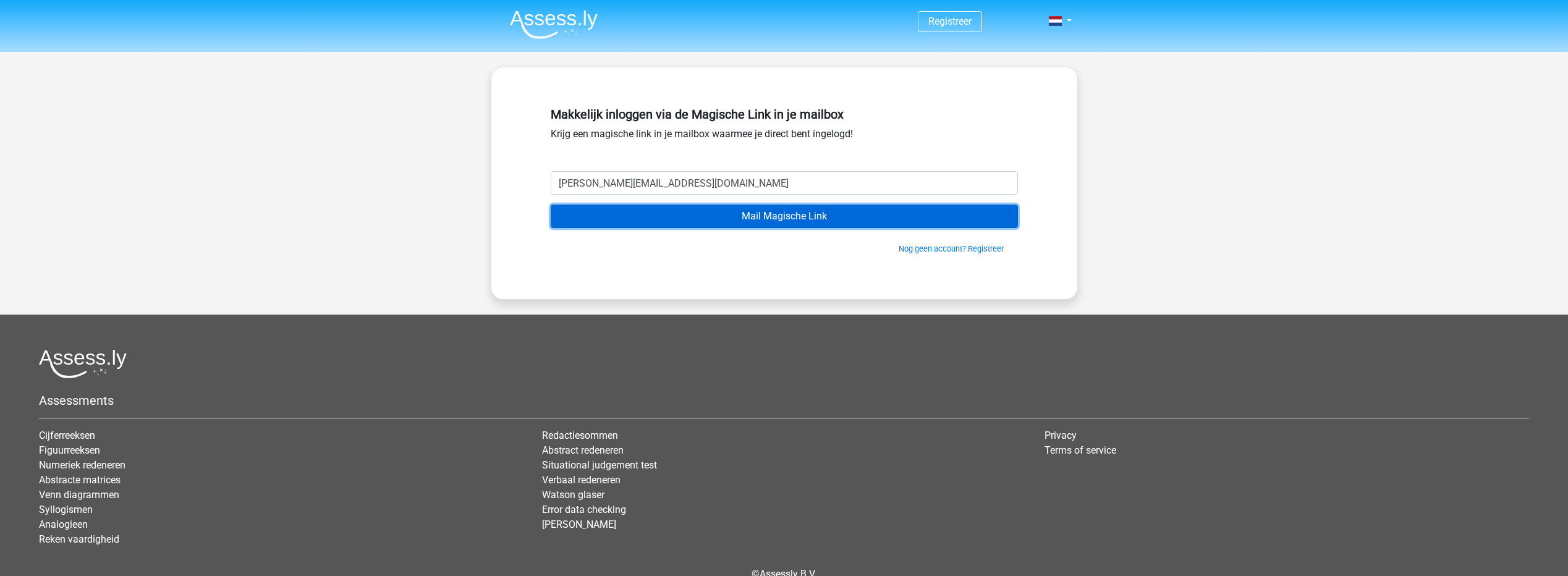
click at [682, 222] on input "Mail Magische Link" at bounding box center [784, 216] width 467 height 24
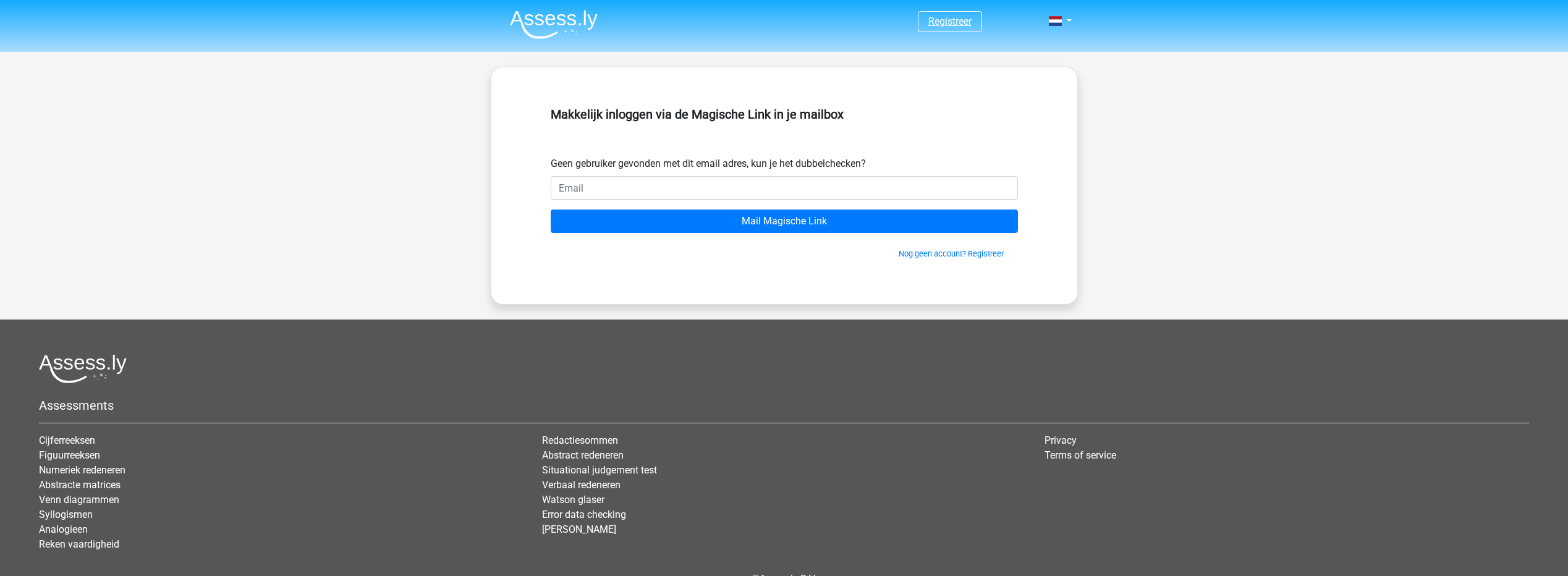
click at [942, 25] on link "Registreer" at bounding box center [950, 21] width 43 height 11
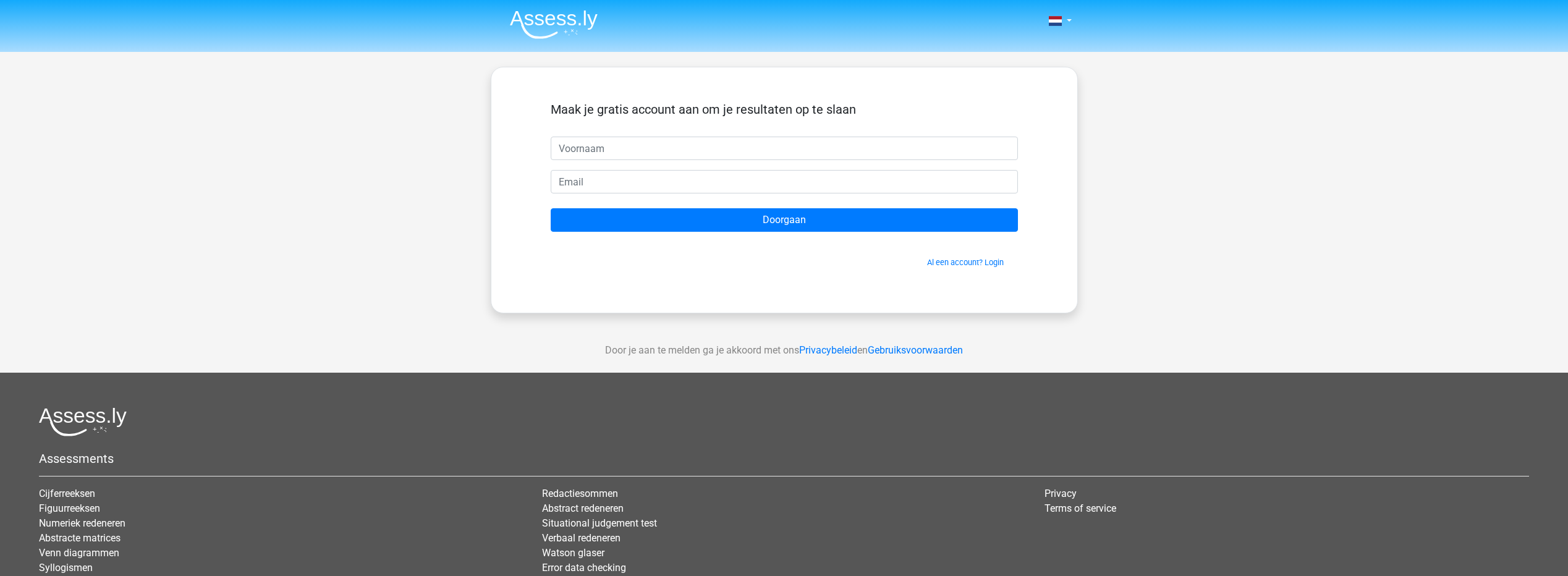
click at [629, 149] on input "text" at bounding box center [784, 148] width 467 height 24
type input "[PERSON_NAME]"
click at [598, 189] on input "email" at bounding box center [784, 181] width 467 height 24
type input "edith_huissen@hotmail.com"
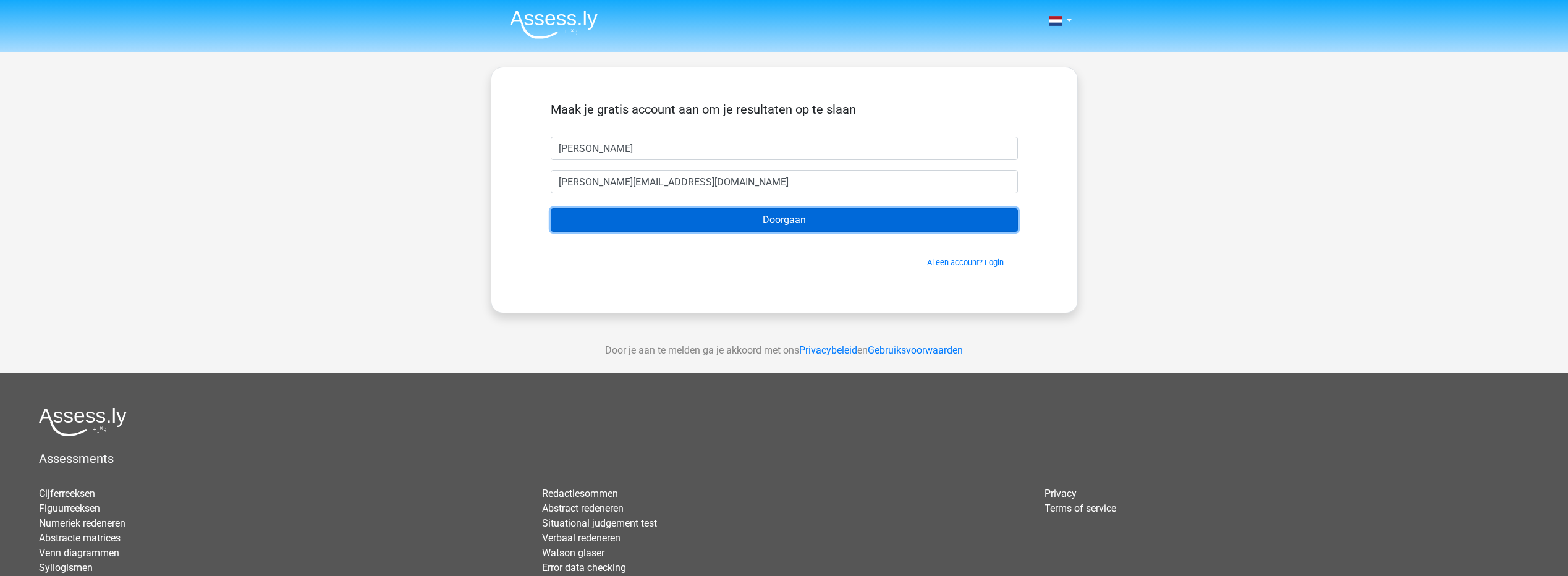
click at [838, 226] on input "Doorgaan" at bounding box center [784, 220] width 467 height 24
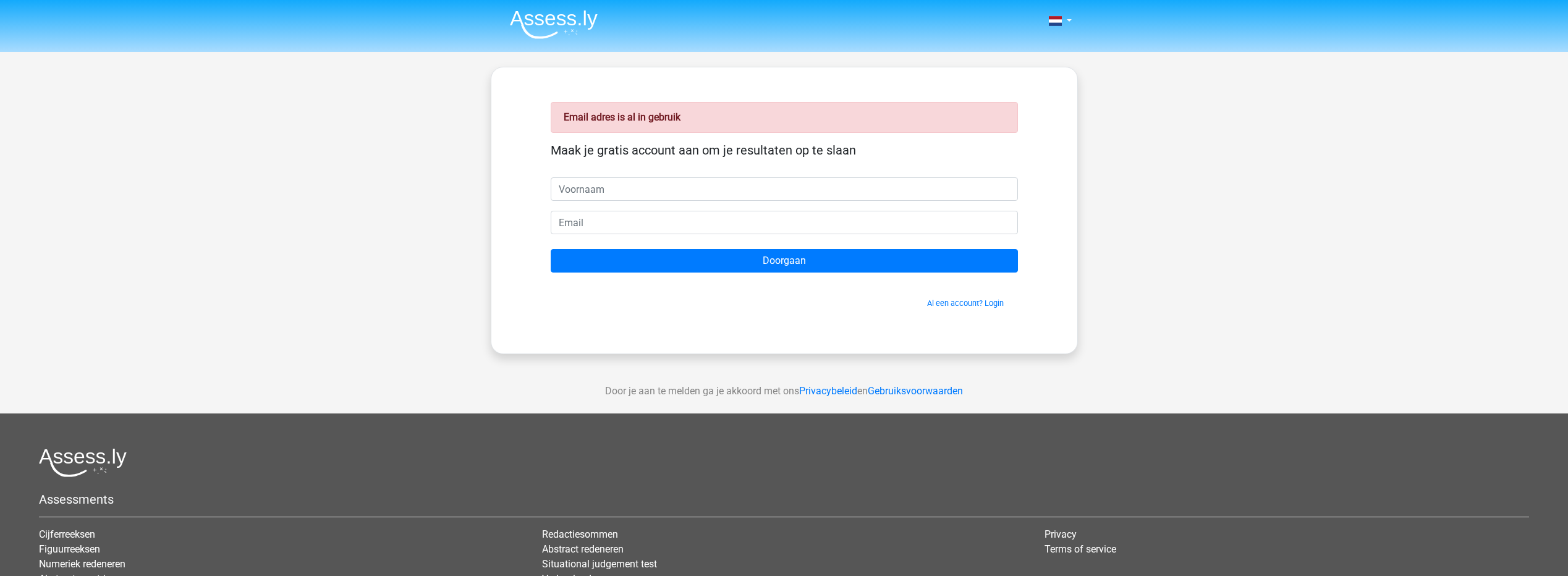
click at [635, 121] on strong "Email adres is al in gebruik" at bounding box center [622, 117] width 117 height 11
click at [593, 222] on input "email" at bounding box center [784, 222] width 467 height 24
type input "[PERSON_NAME][EMAIL_ADDRESS][DOMAIN_NAME]"
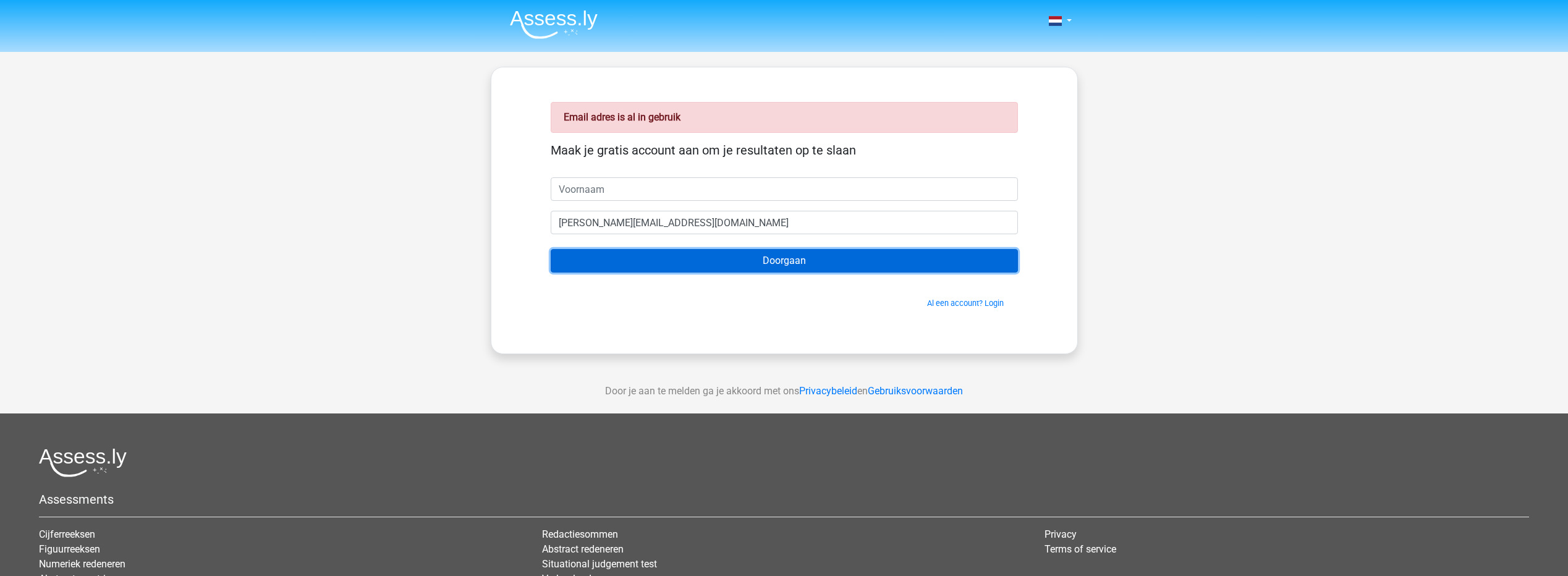
click at [814, 265] on input "Doorgaan" at bounding box center [784, 260] width 467 height 24
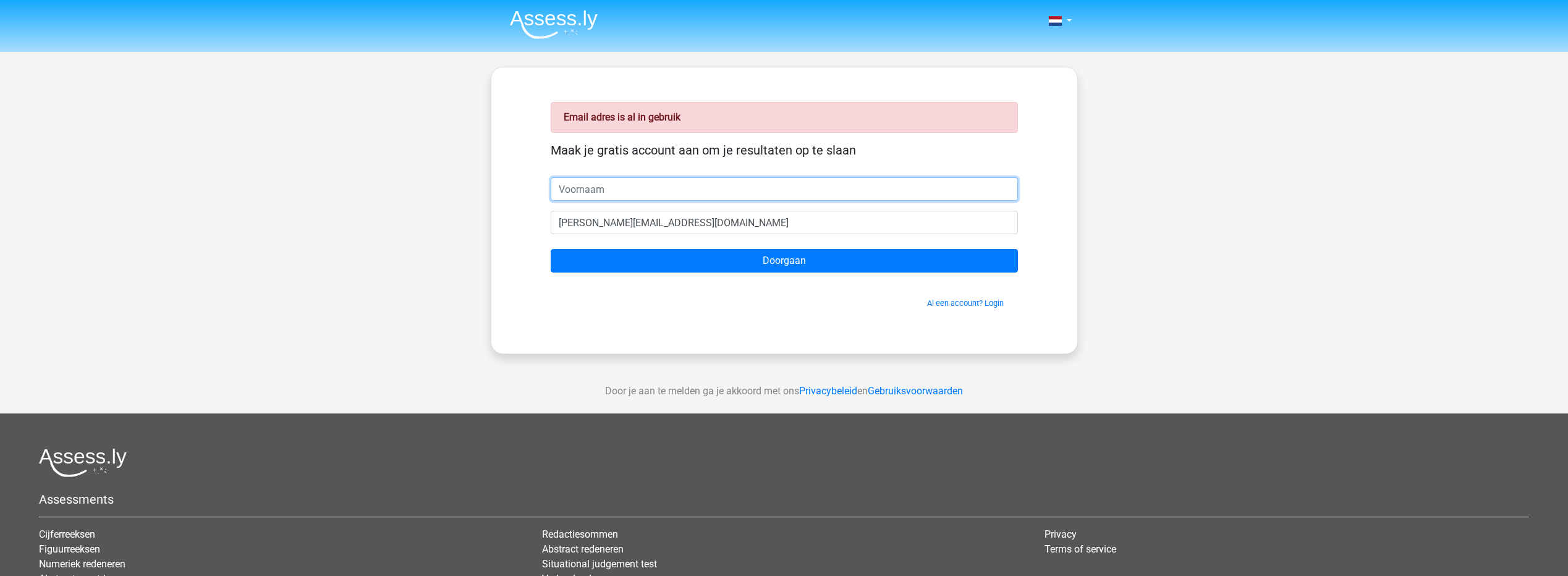
click at [641, 188] on input "text" at bounding box center [784, 189] width 467 height 24
type input "[PERSON_NAME]"
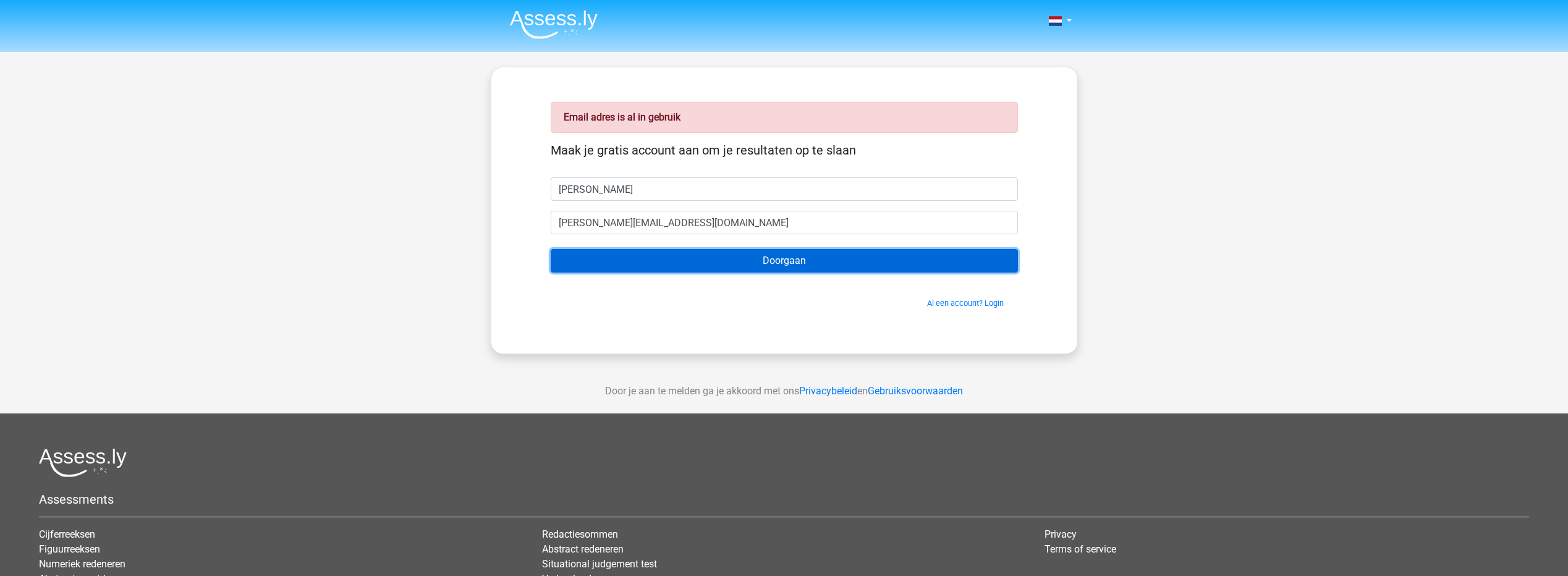
click at [726, 255] on input "Doorgaan" at bounding box center [784, 260] width 467 height 24
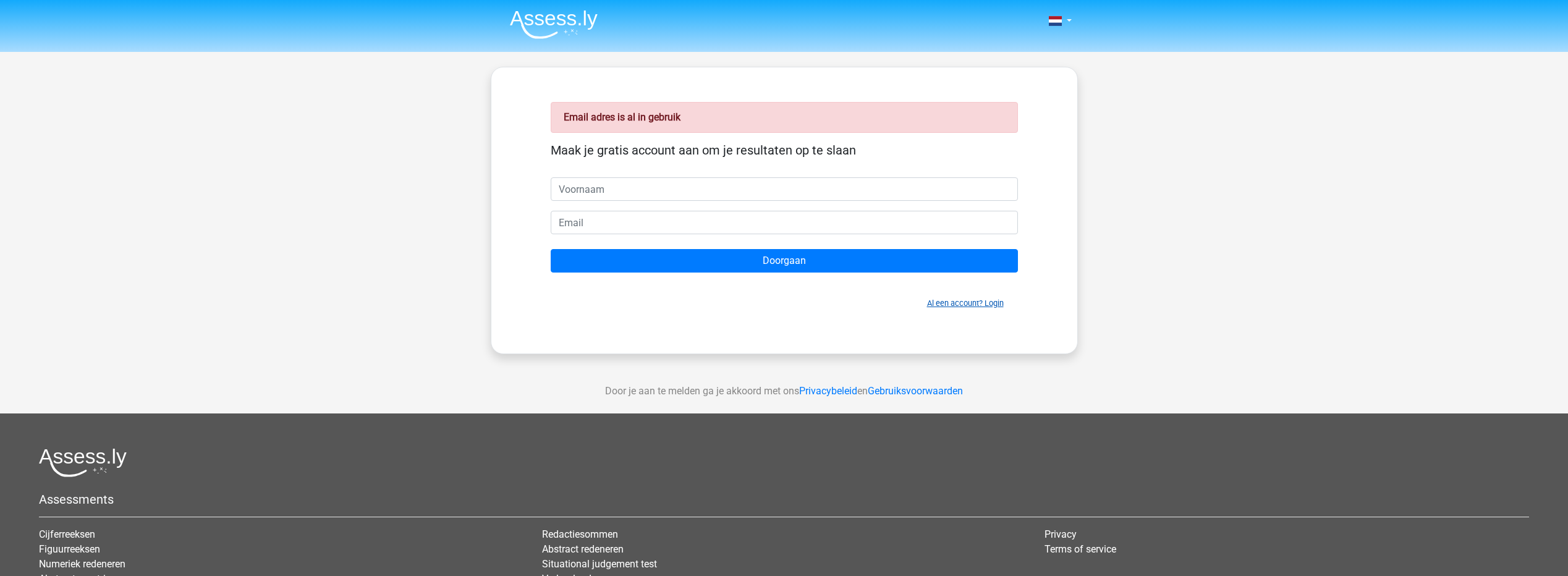
click at [1000, 303] on link "Al een account? Login" at bounding box center [965, 303] width 76 height 9
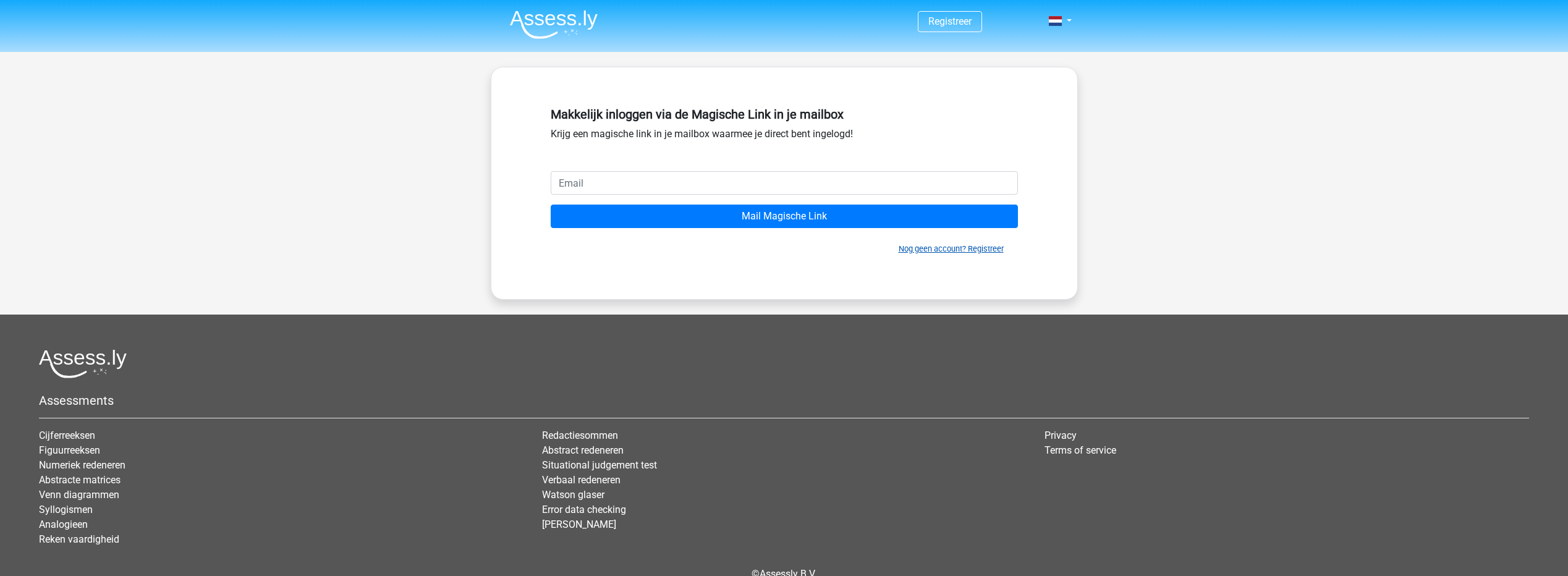
click at [983, 244] on link "Nog geen account? Registreer" at bounding box center [950, 249] width 105 height 9
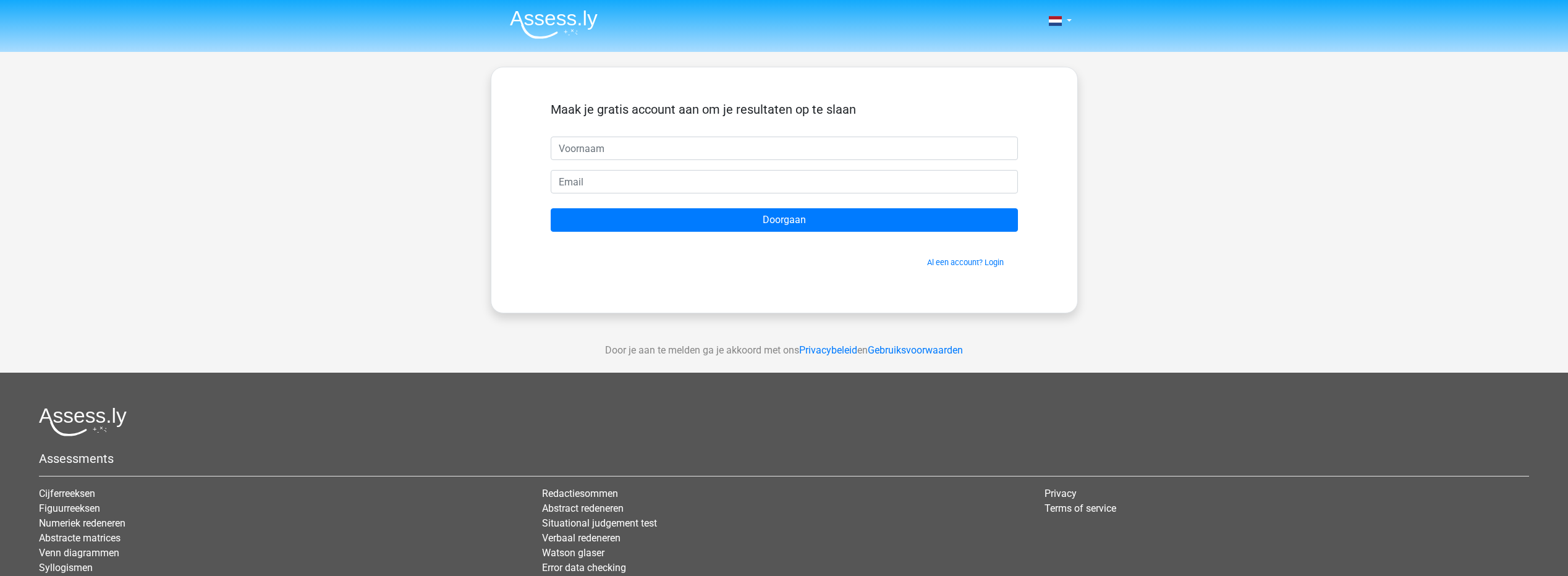
click at [628, 142] on input "text" at bounding box center [784, 148] width 467 height 24
type input "ed"
click at [569, 178] on input "email" at bounding box center [784, 181] width 467 height 24
type input "edith_huissen@hotmail.com"
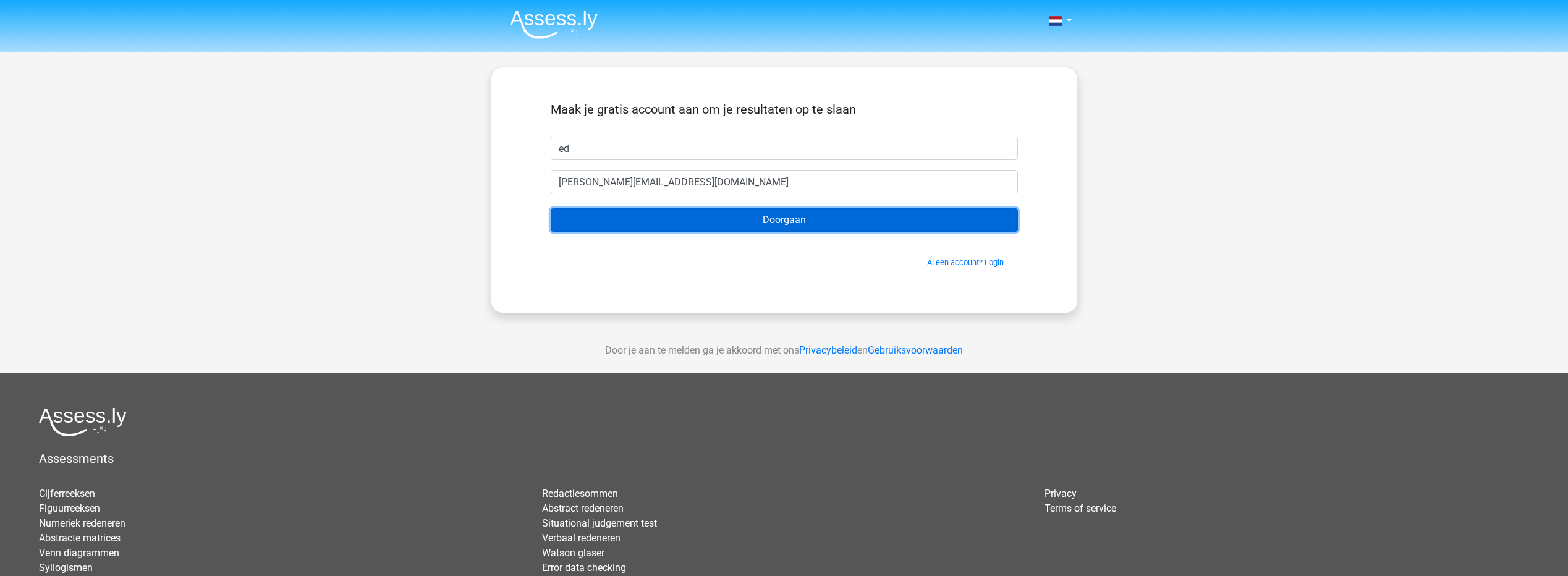
click at [791, 218] on input "Doorgaan" at bounding box center [784, 220] width 467 height 24
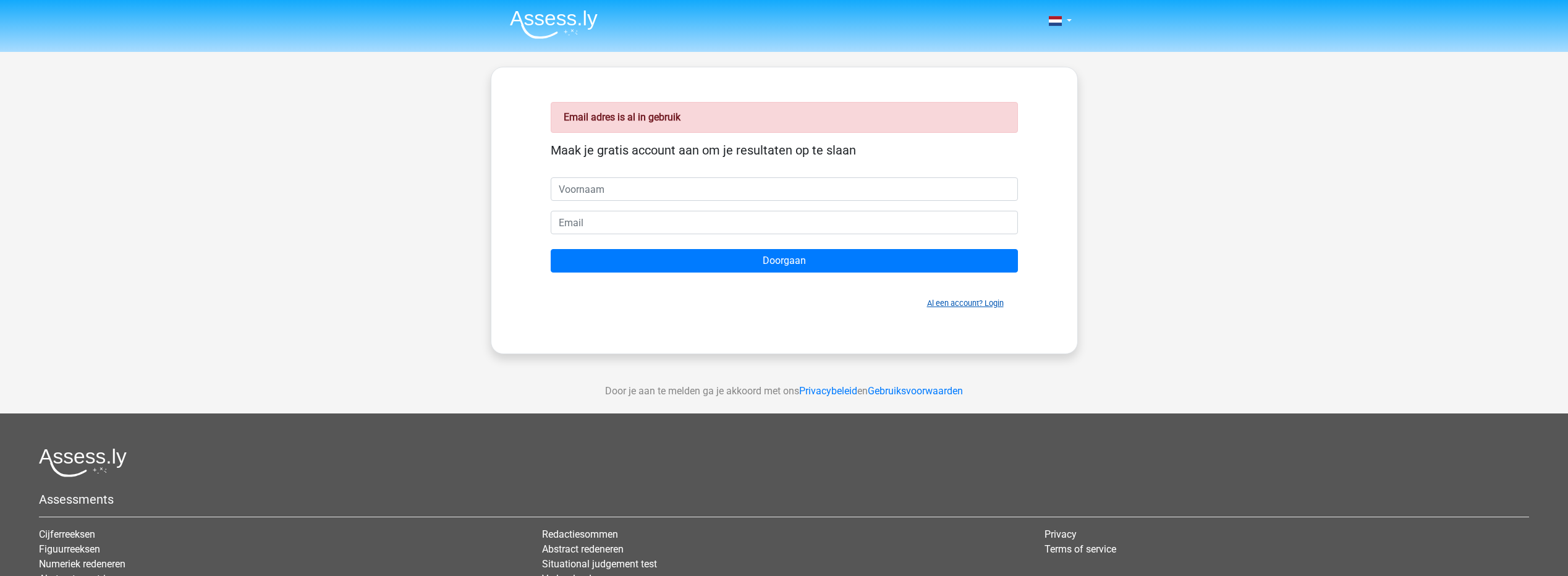
click at [997, 302] on link "Al een account? Login" at bounding box center [965, 303] width 76 height 9
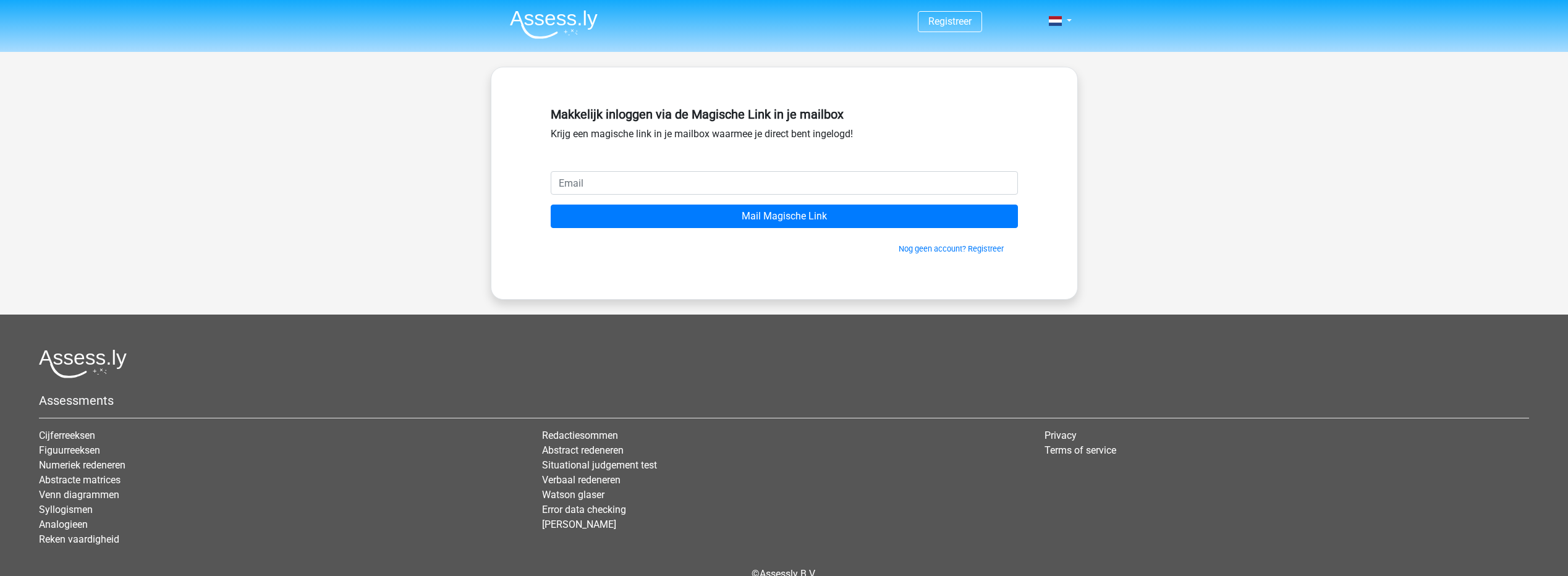
click at [614, 178] on input "email" at bounding box center [784, 182] width 467 height 24
type input "edith_huissen@hotmail.com"
click at [557, 186] on input "edith_huissen@hotmail.com" at bounding box center [784, 182] width 467 height 24
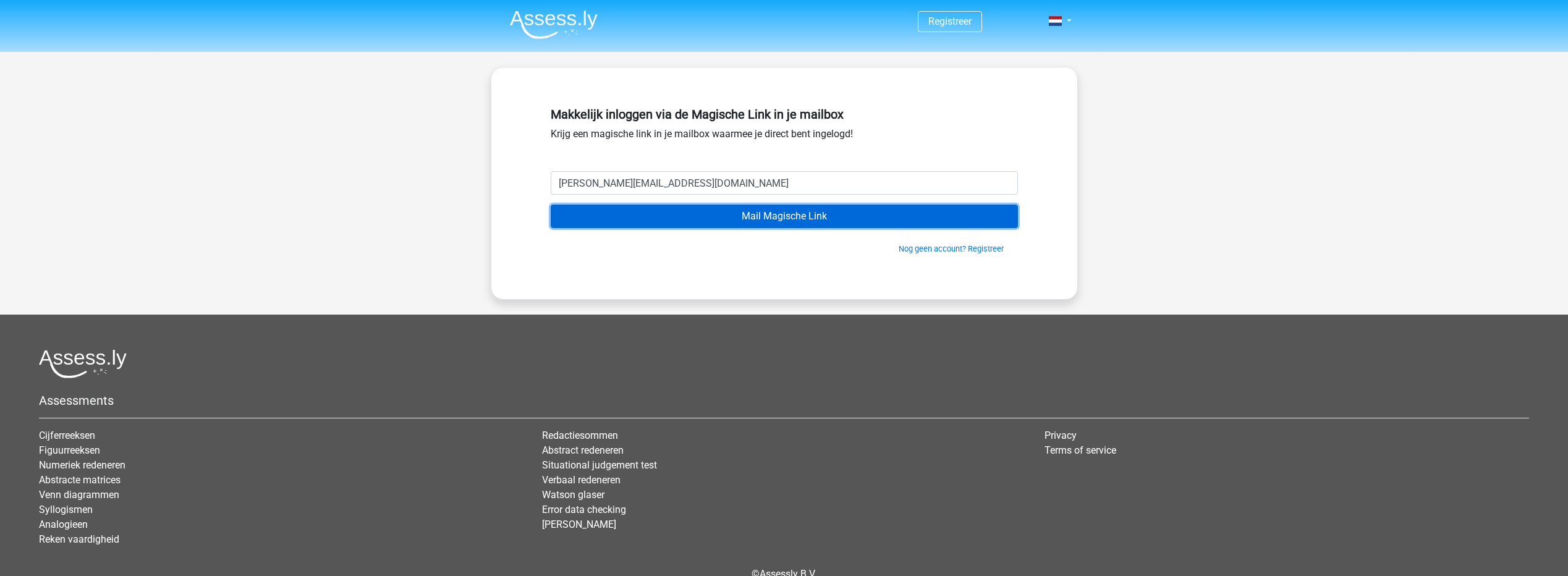
click at [848, 208] on input "Mail Magische Link" at bounding box center [784, 216] width 467 height 24
